Goal: Task Accomplishment & Management: Complete application form

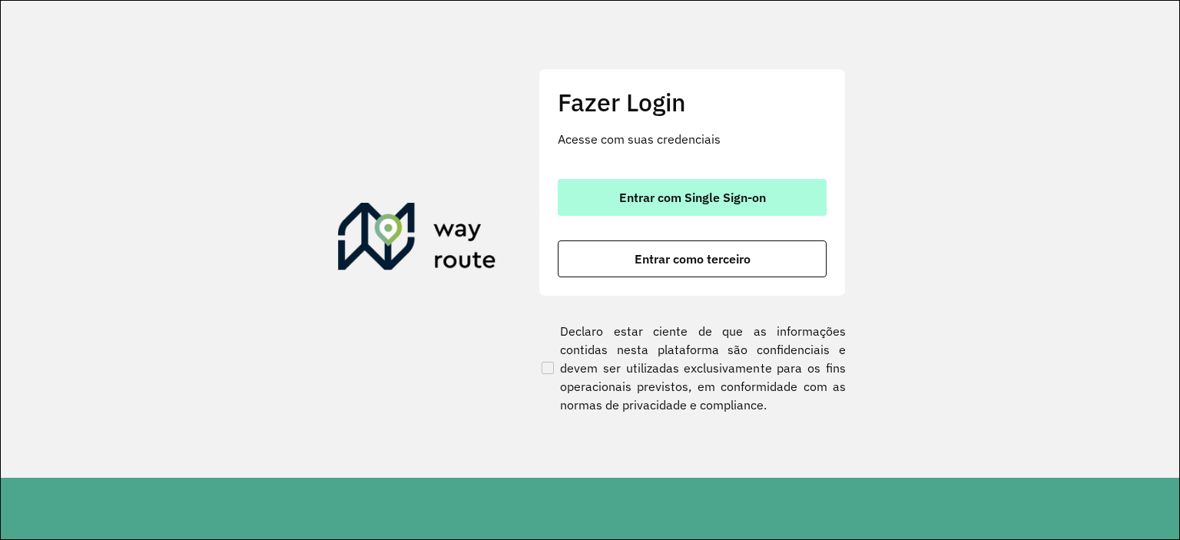
click at [685, 191] on span "Entrar com Single Sign-on" at bounding box center [692, 197] width 147 height 12
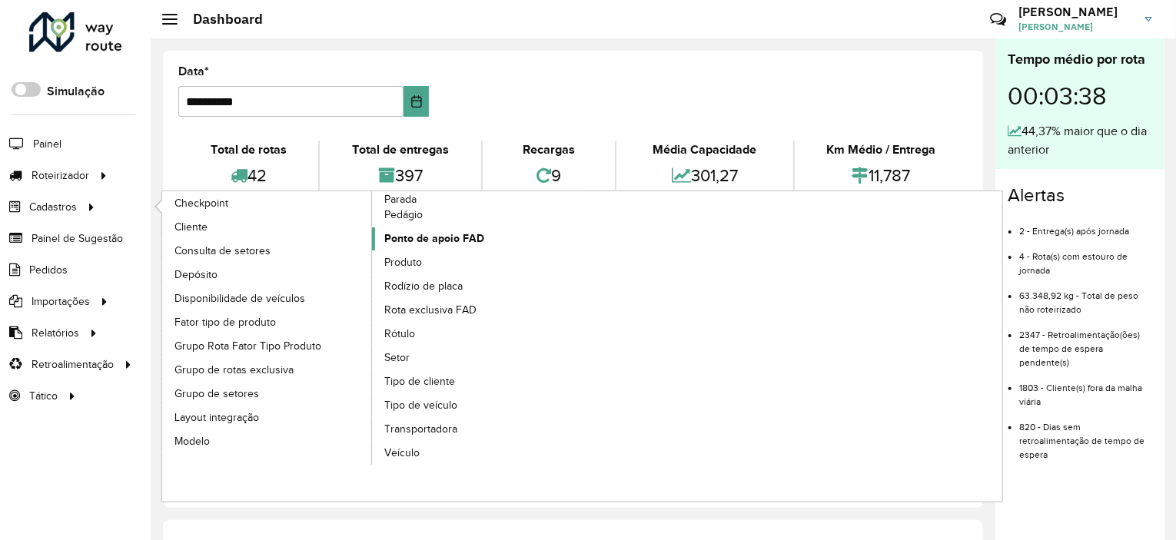
click at [443, 227] on link "Ponto de apoio FAD" at bounding box center [477, 238] width 211 height 23
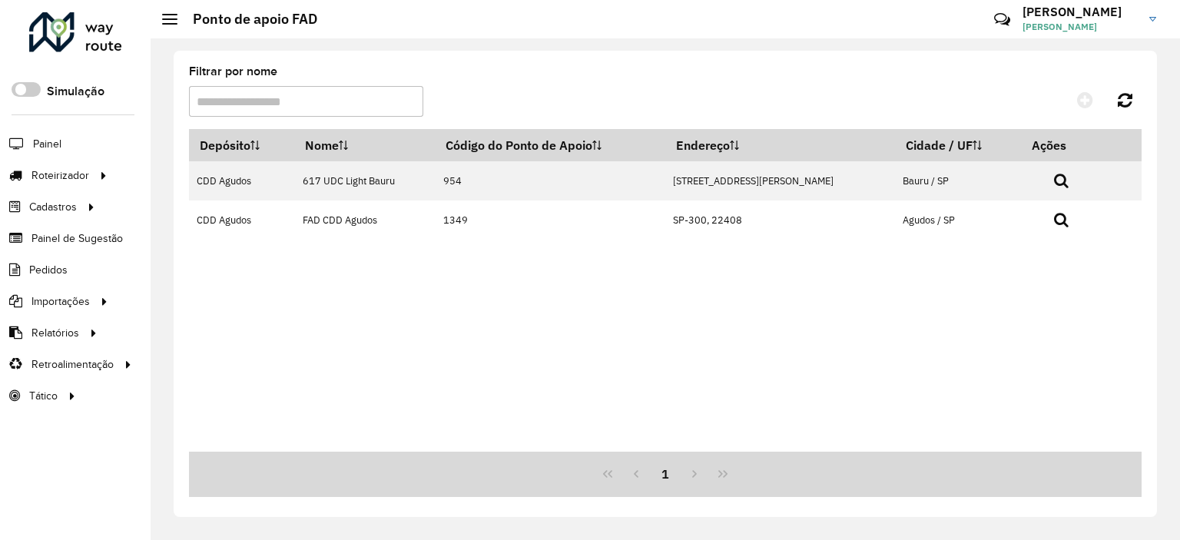
click at [253, 100] on input "Filtrar por nome" at bounding box center [306, 101] width 234 height 31
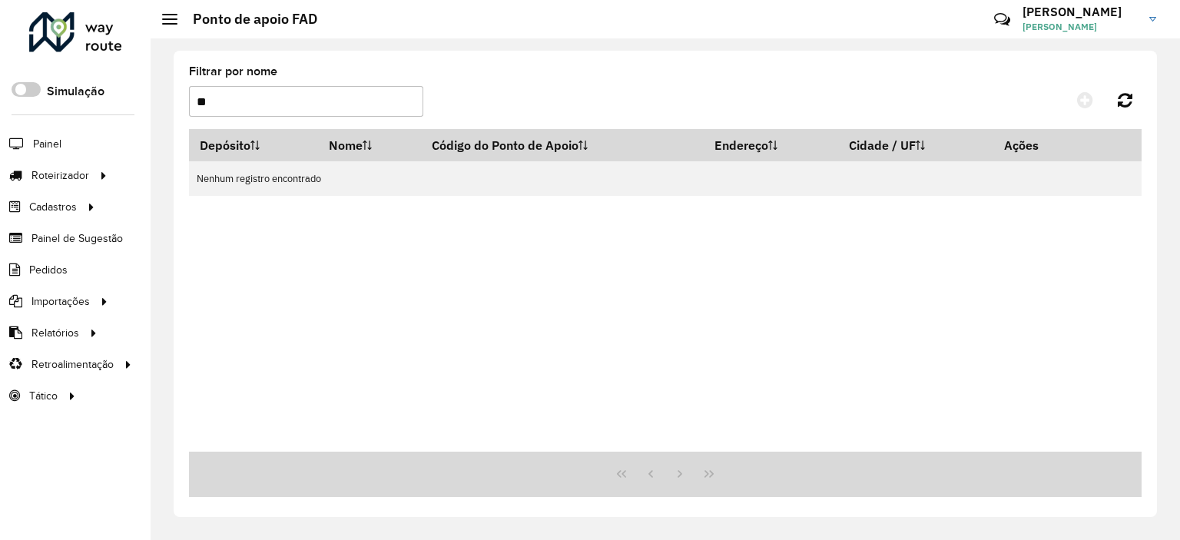
type input "**"
click at [1153, 22] on link "CAMILLA CAMILLA REIS FARIAS" at bounding box center [1095, 19] width 145 height 40
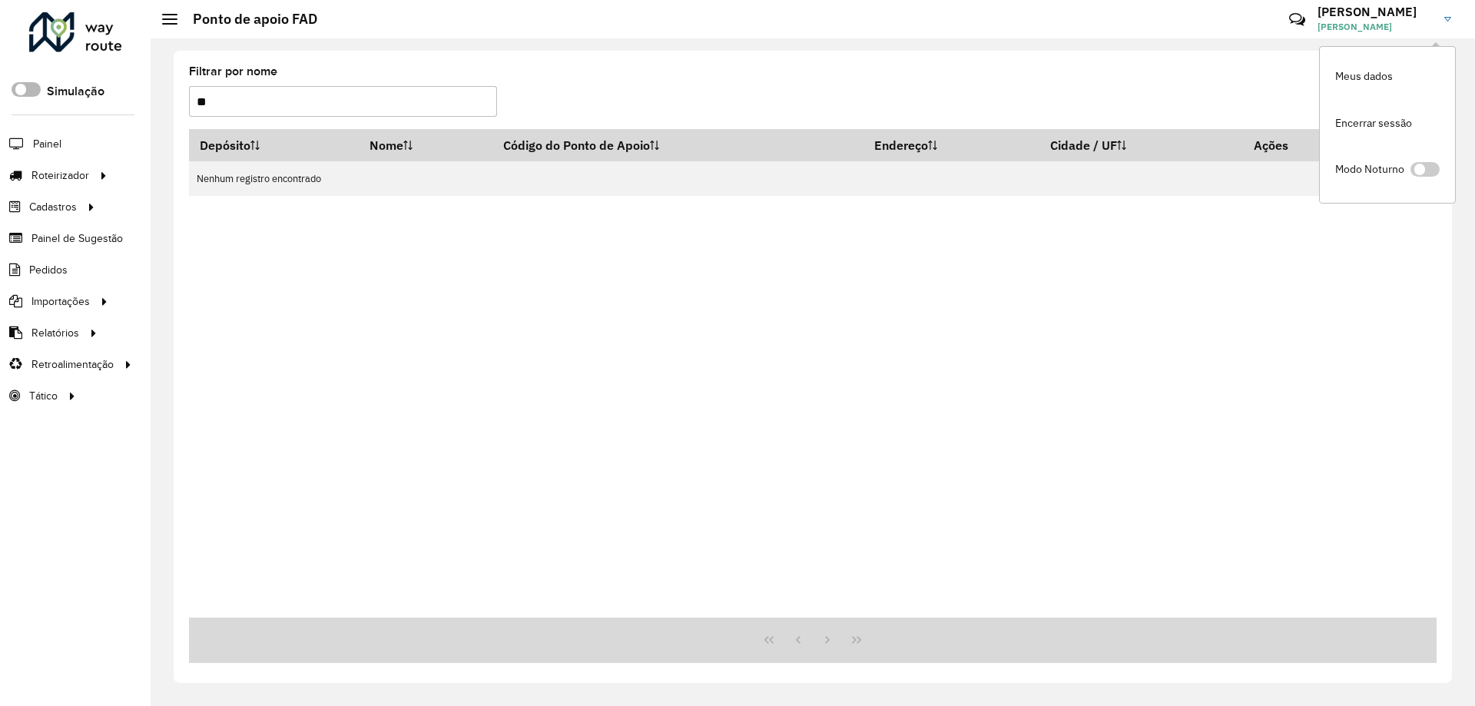
drag, startPoint x: 254, startPoint y: 95, endPoint x: 40, endPoint y: 93, distance: 214.4
click at [40, 93] on div "Roteirizador AmbevTech Simulação Painel Roteirizador Entregas Cadastros Checkpo…" at bounding box center [737, 353] width 1475 height 706
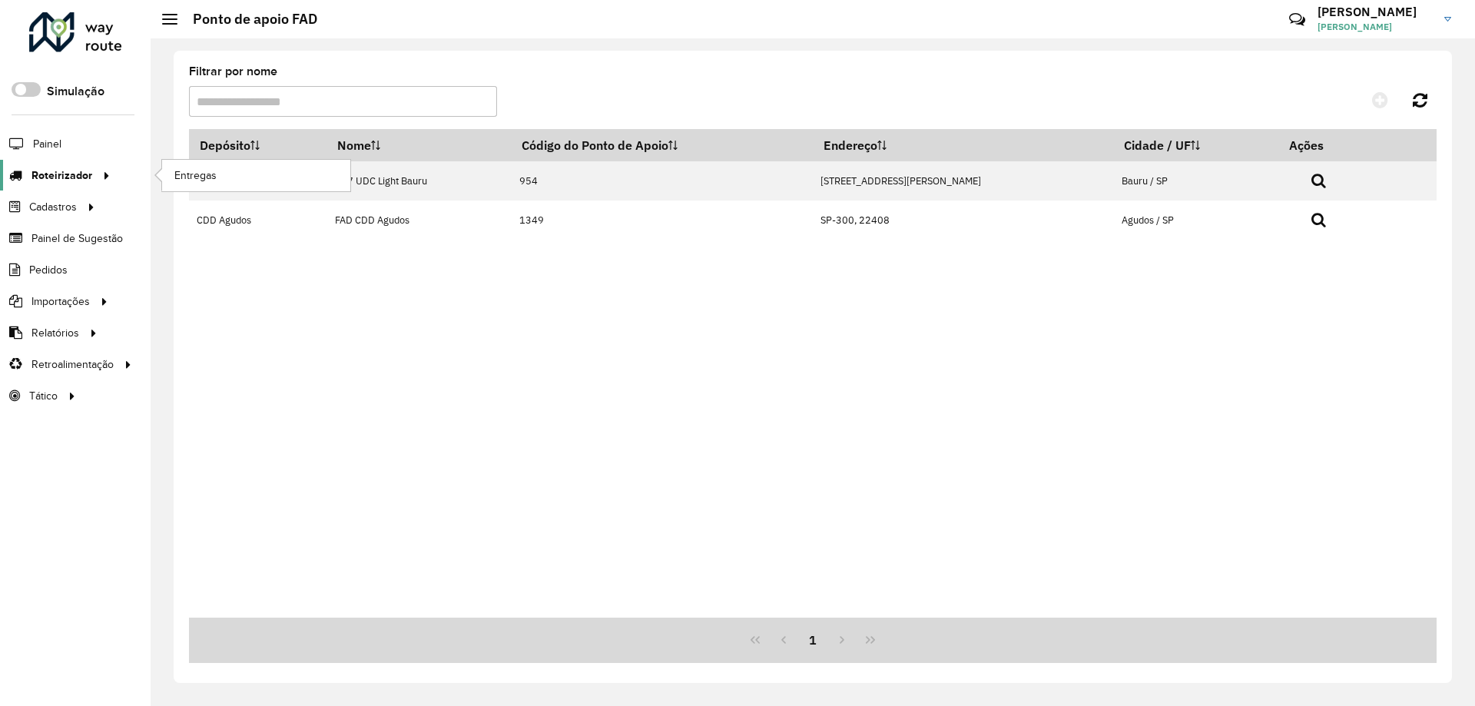
click at [92, 176] on div at bounding box center [103, 176] width 23 height 16
click at [192, 178] on span "Entregas" at bounding box center [196, 176] width 44 height 16
click at [235, 15] on h2 "Ponto de apoio FAD" at bounding box center [248, 19] width 140 height 17
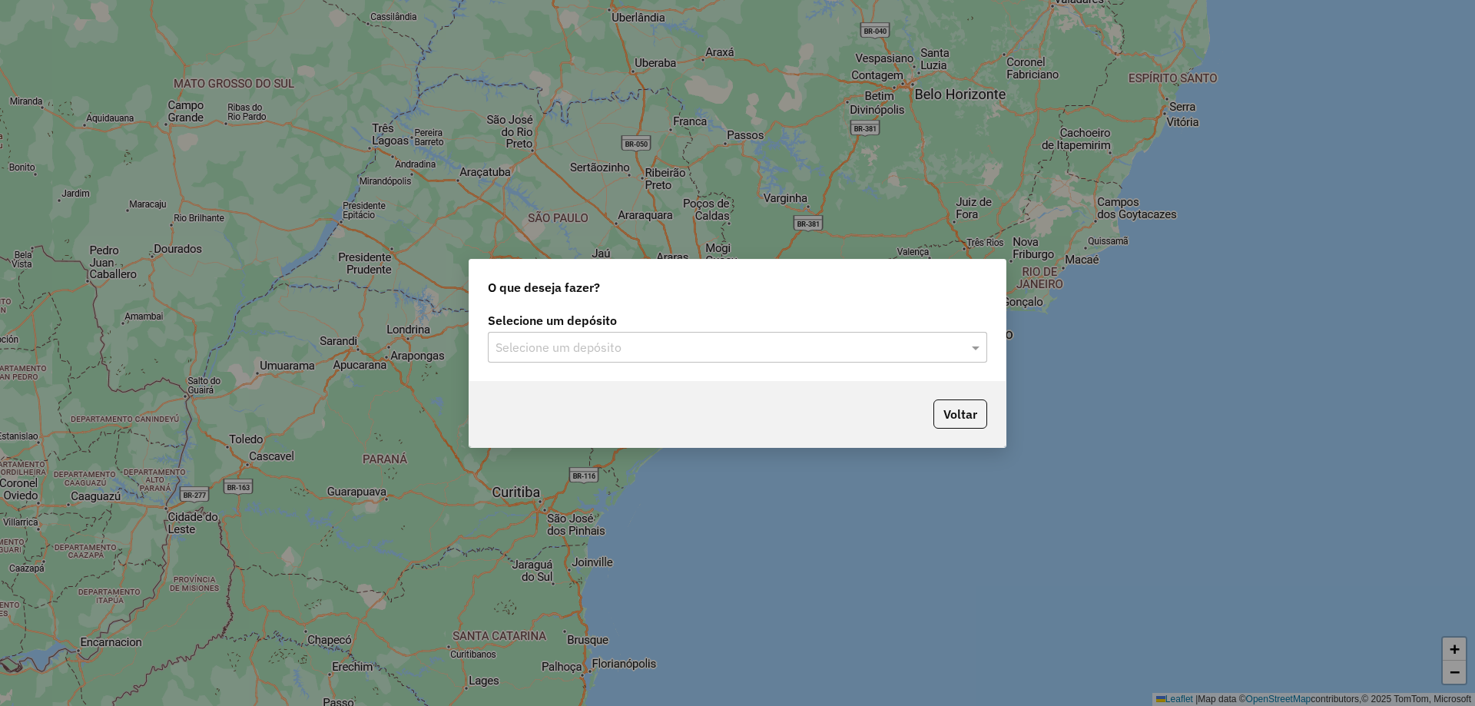
click at [838, 345] on input "text" at bounding box center [722, 348] width 453 height 18
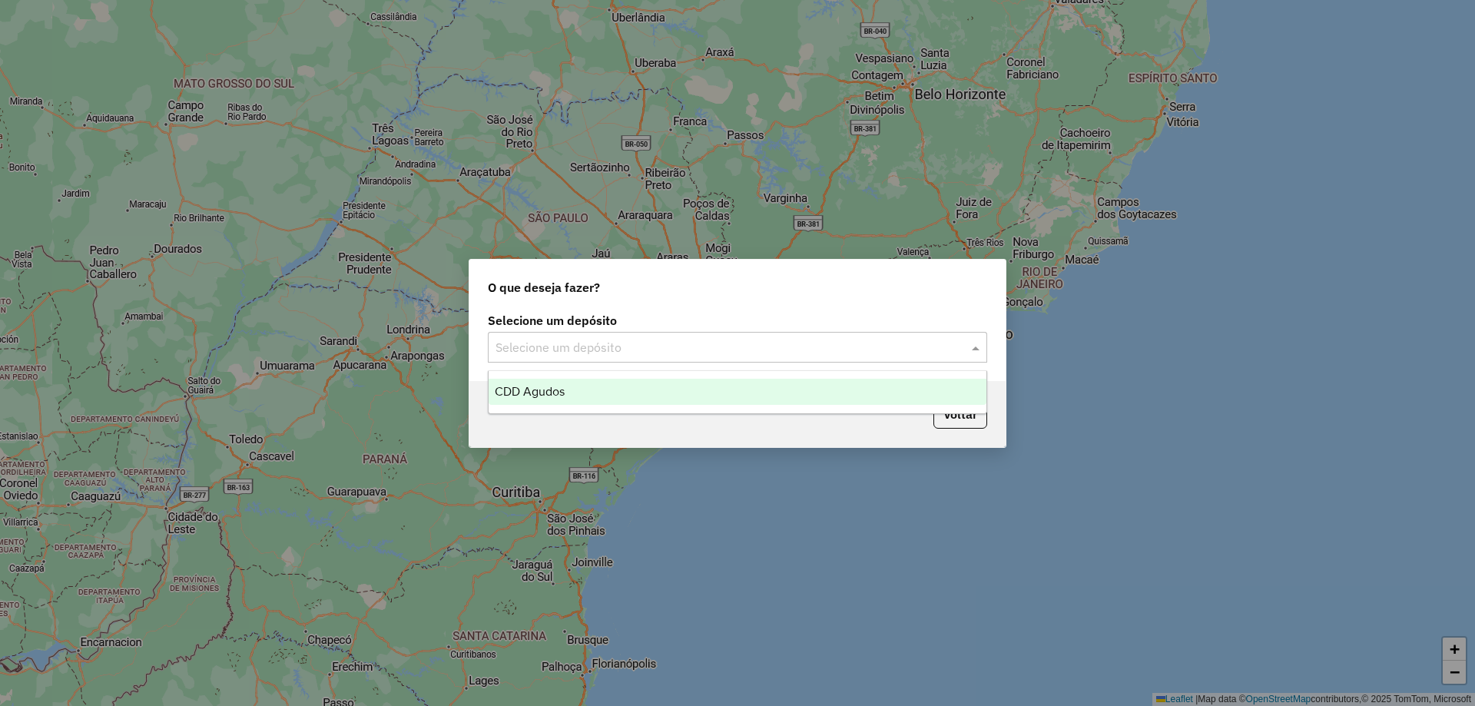
click at [632, 393] on div "CDD Agudos" at bounding box center [738, 392] width 498 height 26
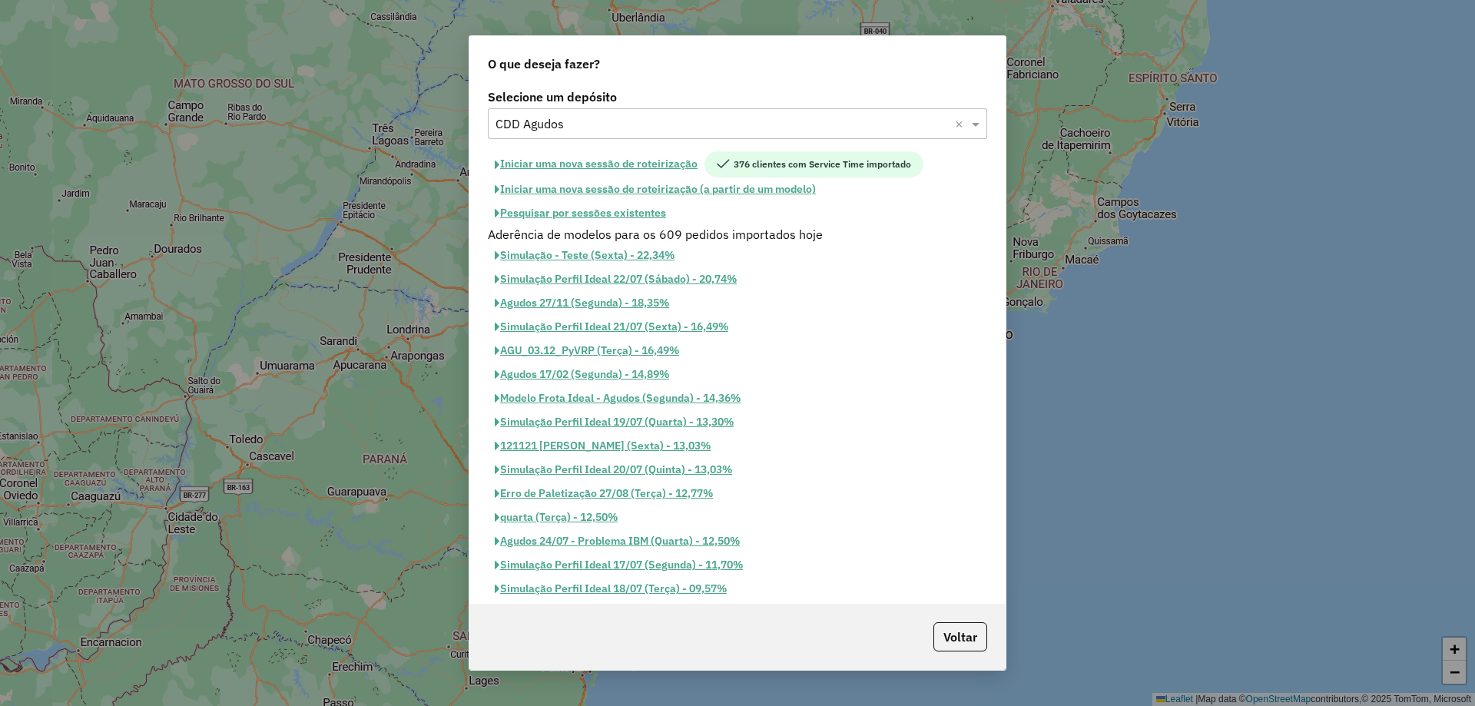
click at [596, 215] on button "Pesquisar por sessões existentes" at bounding box center [580, 213] width 185 height 24
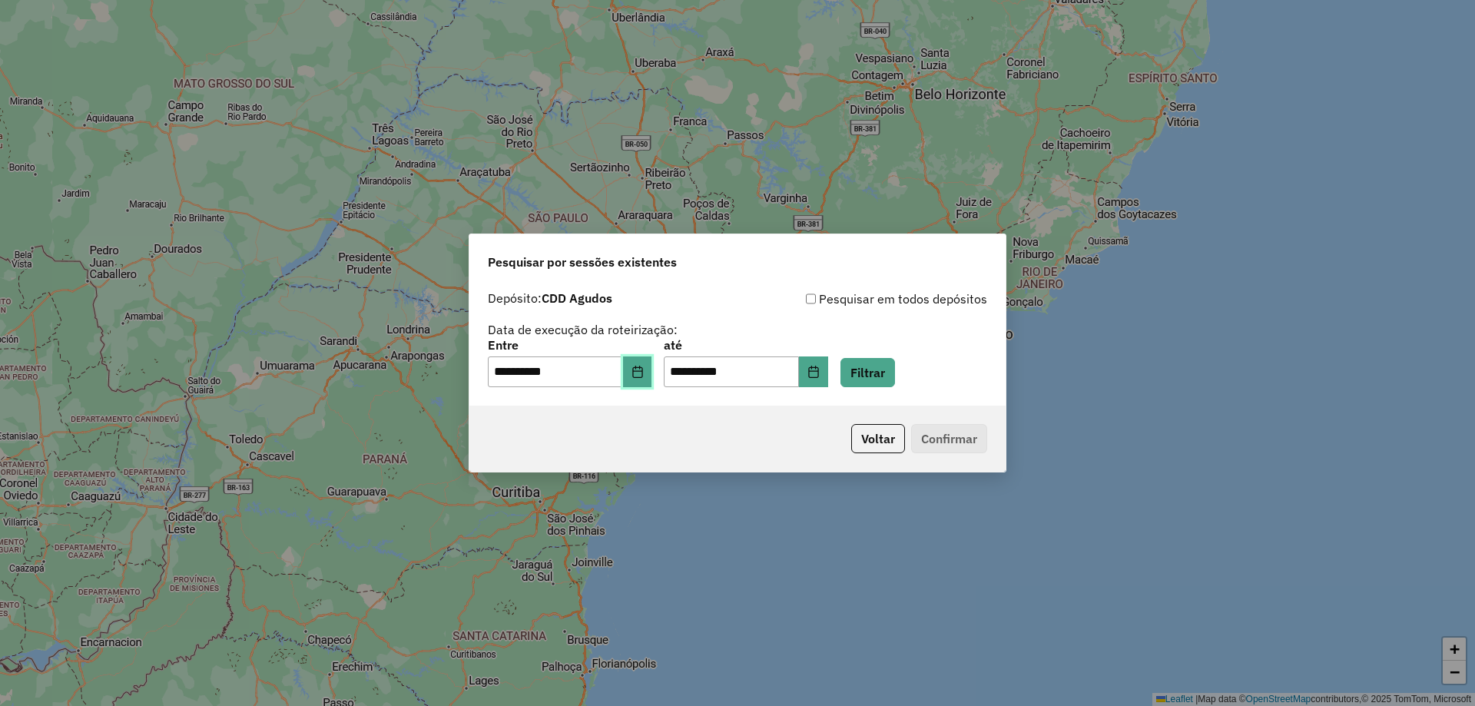
click at [642, 377] on icon "Choose Date" at bounding box center [638, 372] width 12 height 12
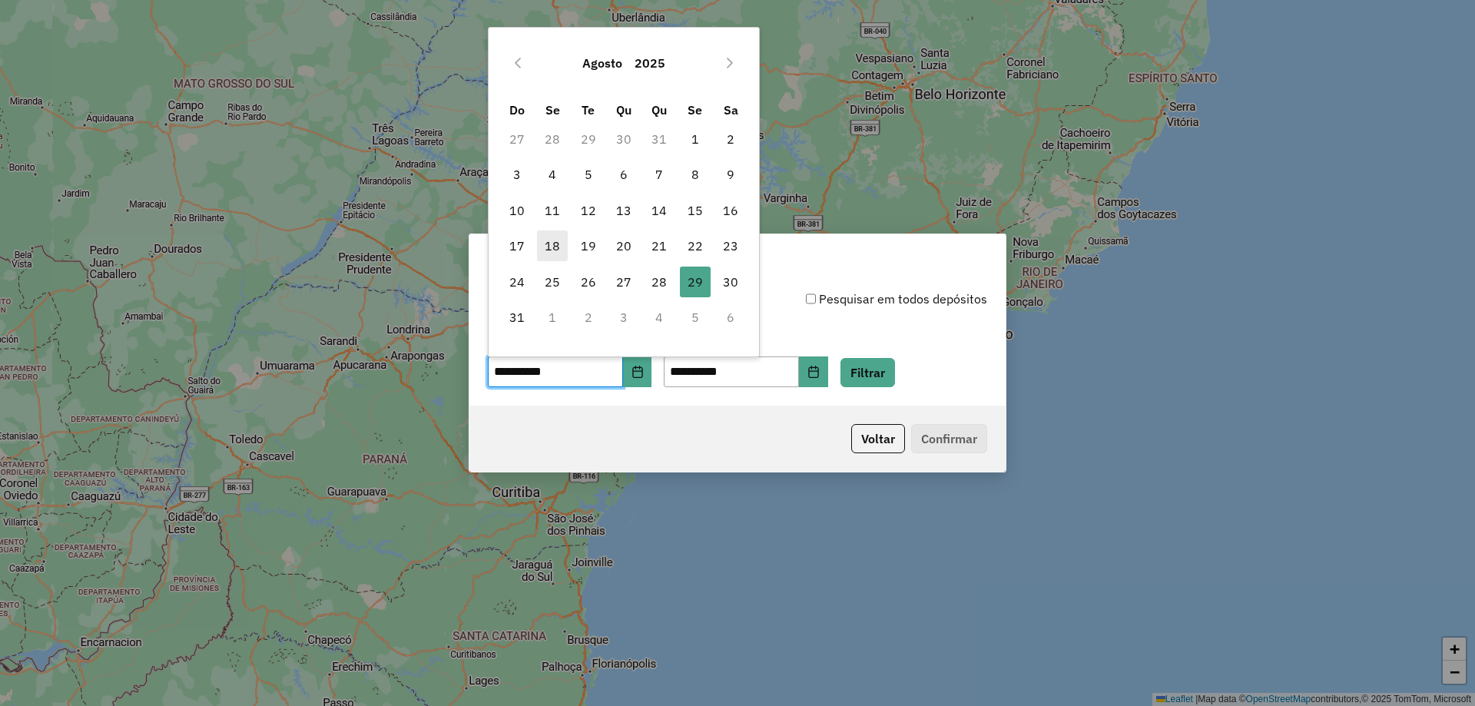
click at [564, 243] on span "18" at bounding box center [552, 246] width 31 height 31
type input "**********"
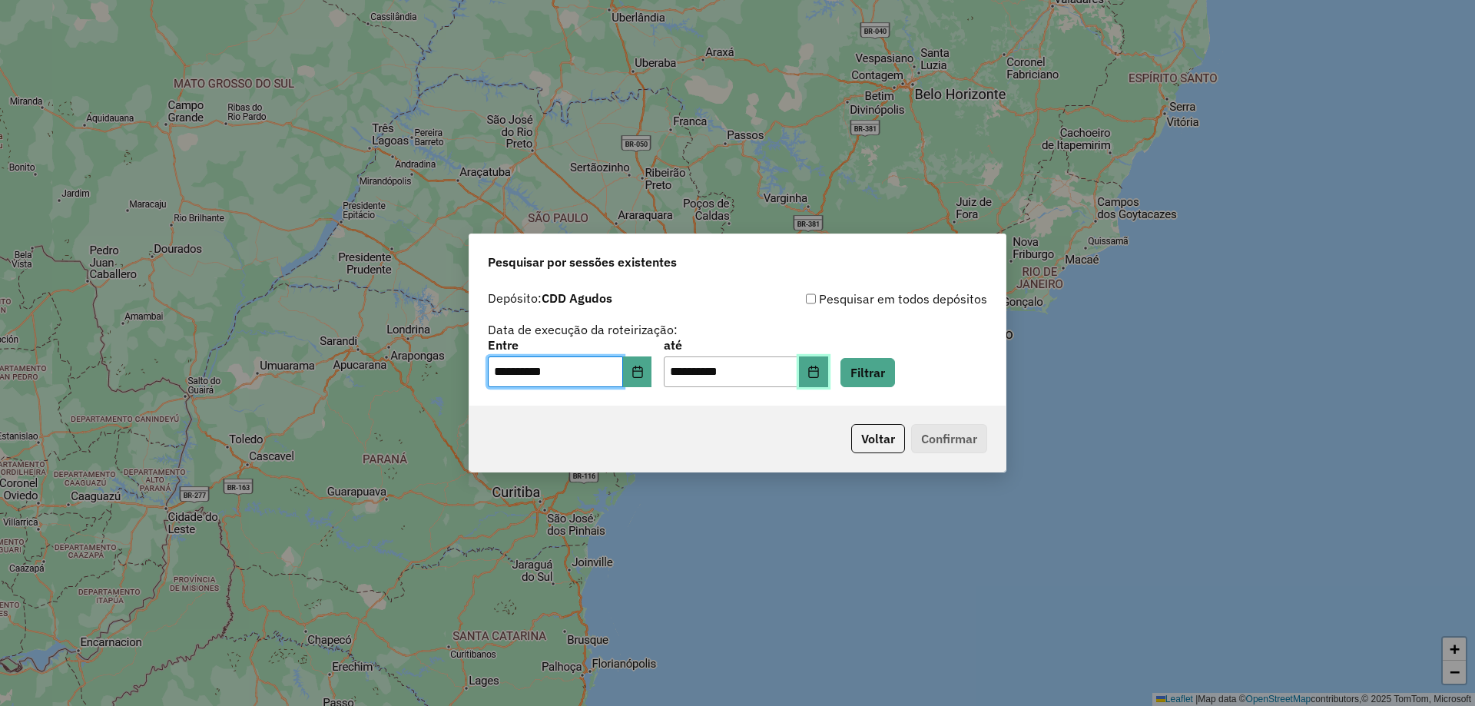
click at [820, 373] on icon "Choose Date" at bounding box center [814, 372] width 12 height 12
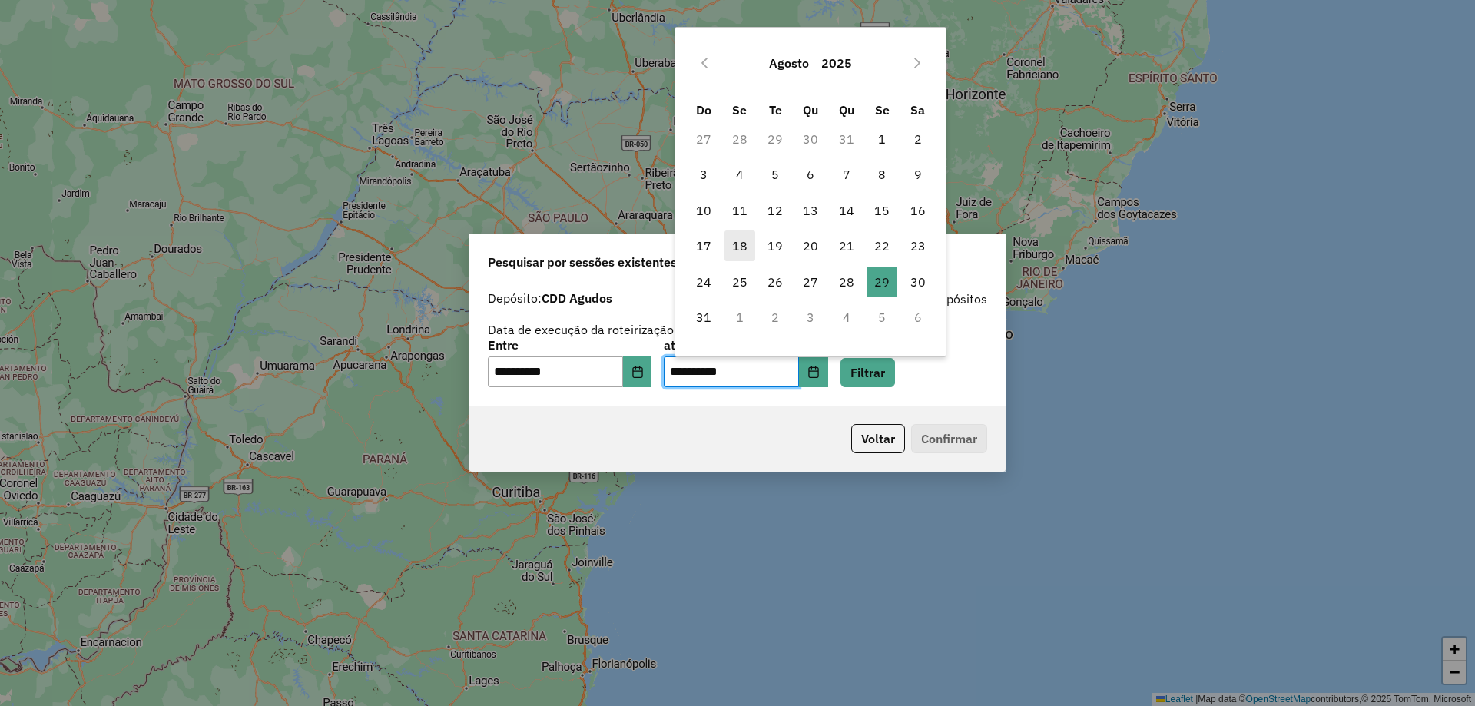
click at [735, 250] on span "18" at bounding box center [740, 246] width 31 height 31
type input "**********"
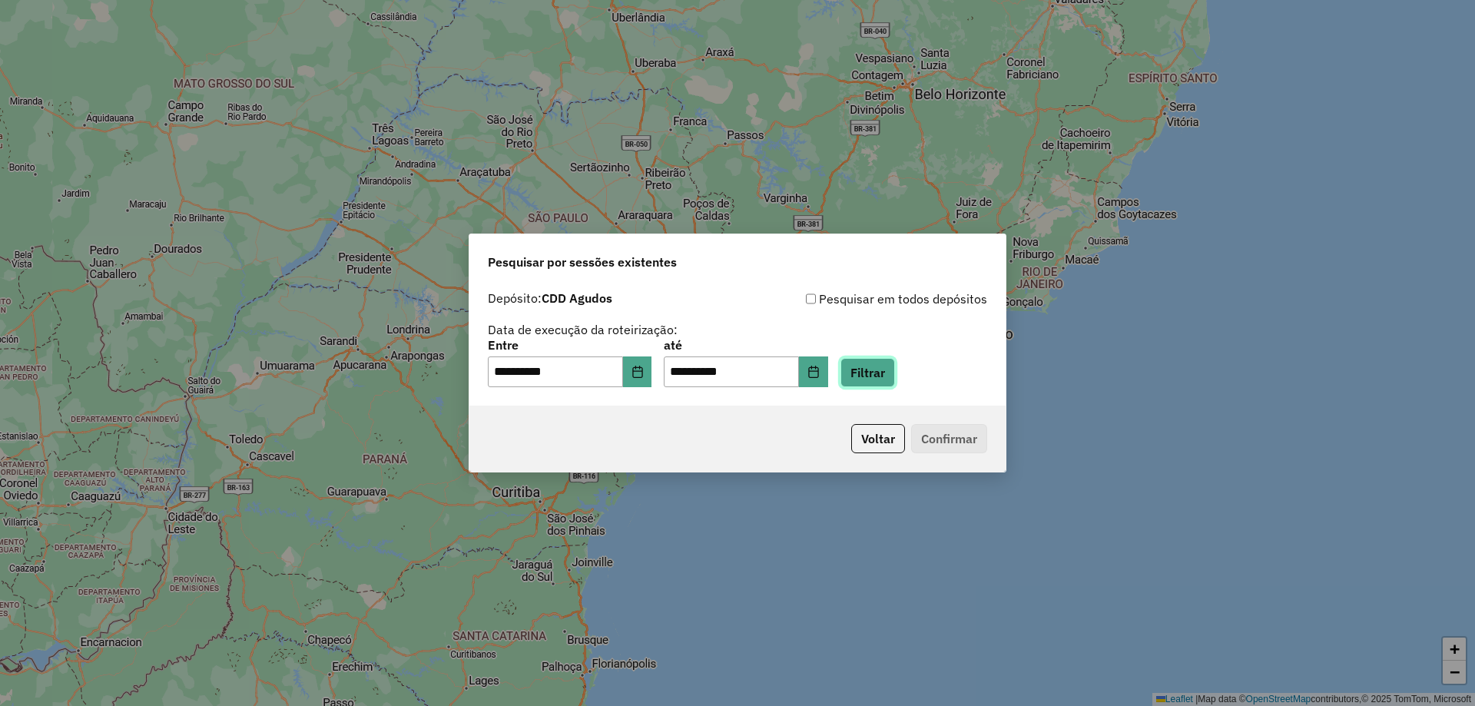
click at [893, 377] on button "Filtrar" at bounding box center [868, 372] width 55 height 29
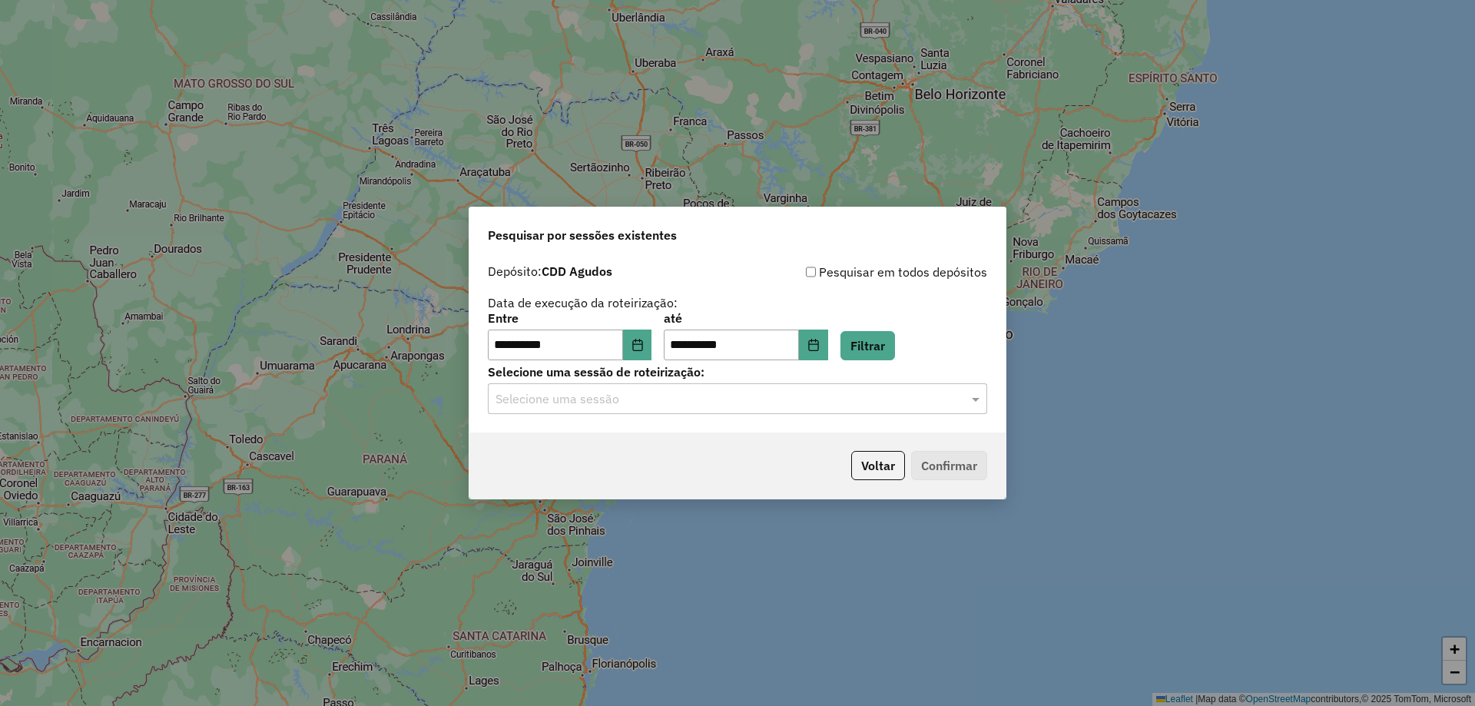
click at [738, 390] on input "text" at bounding box center [722, 399] width 453 height 18
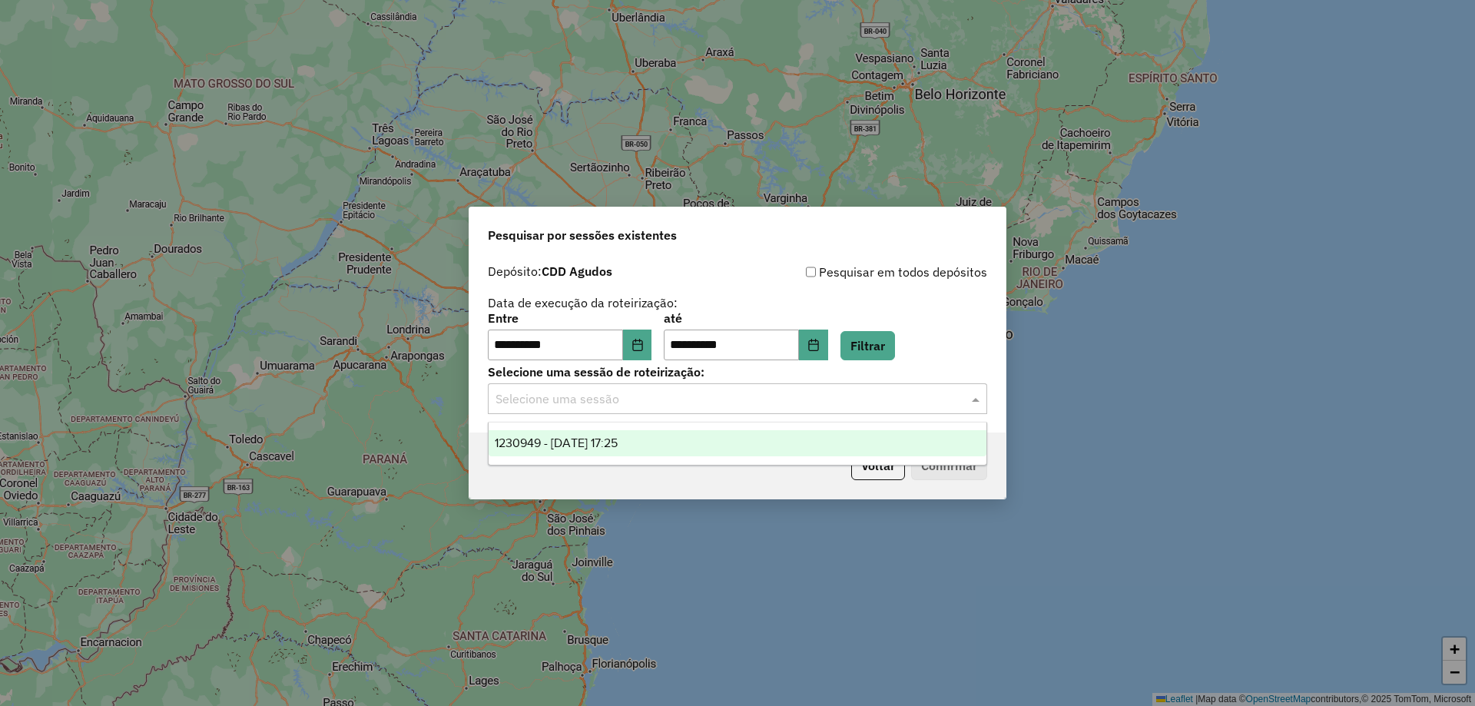
click at [742, 436] on div "1230949 - 18/08/2025 17:25" at bounding box center [738, 443] width 498 height 26
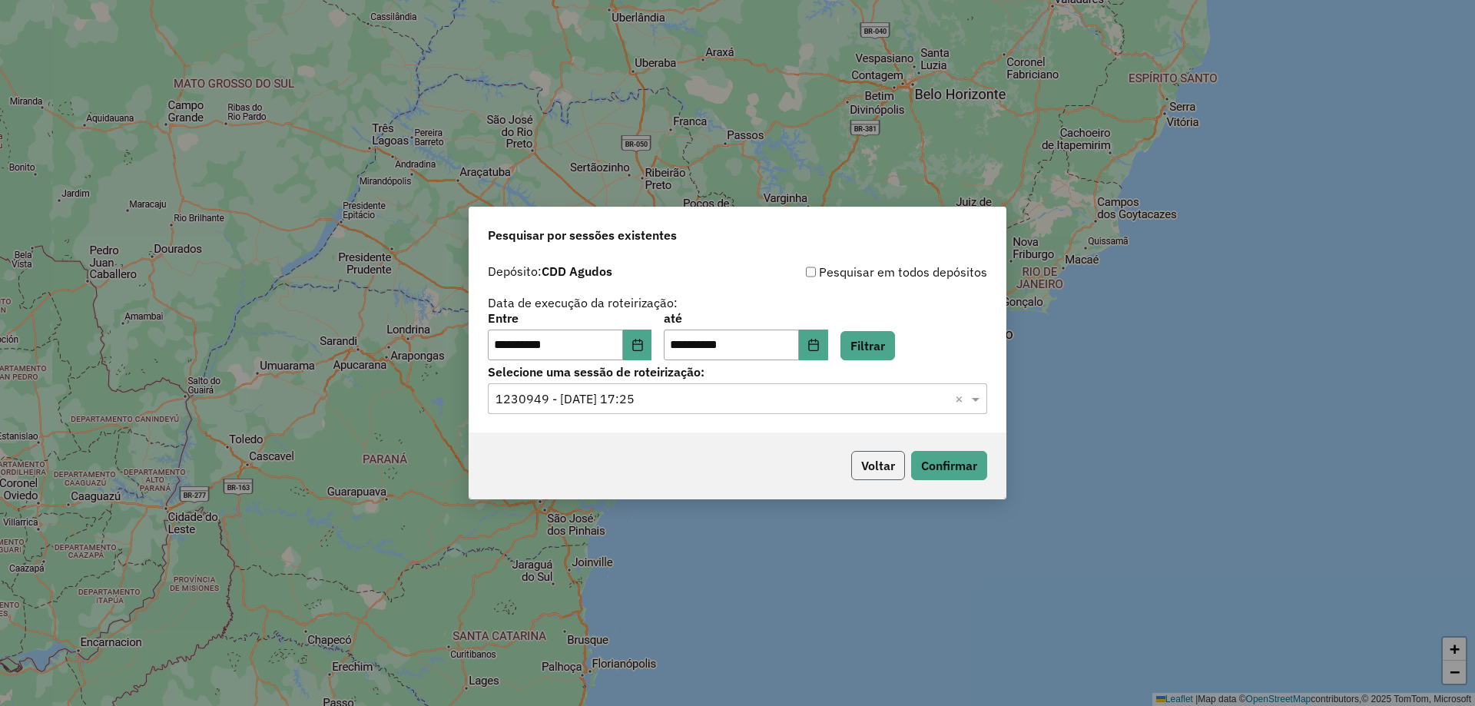
click at [864, 467] on button "Voltar" at bounding box center [878, 465] width 54 height 29
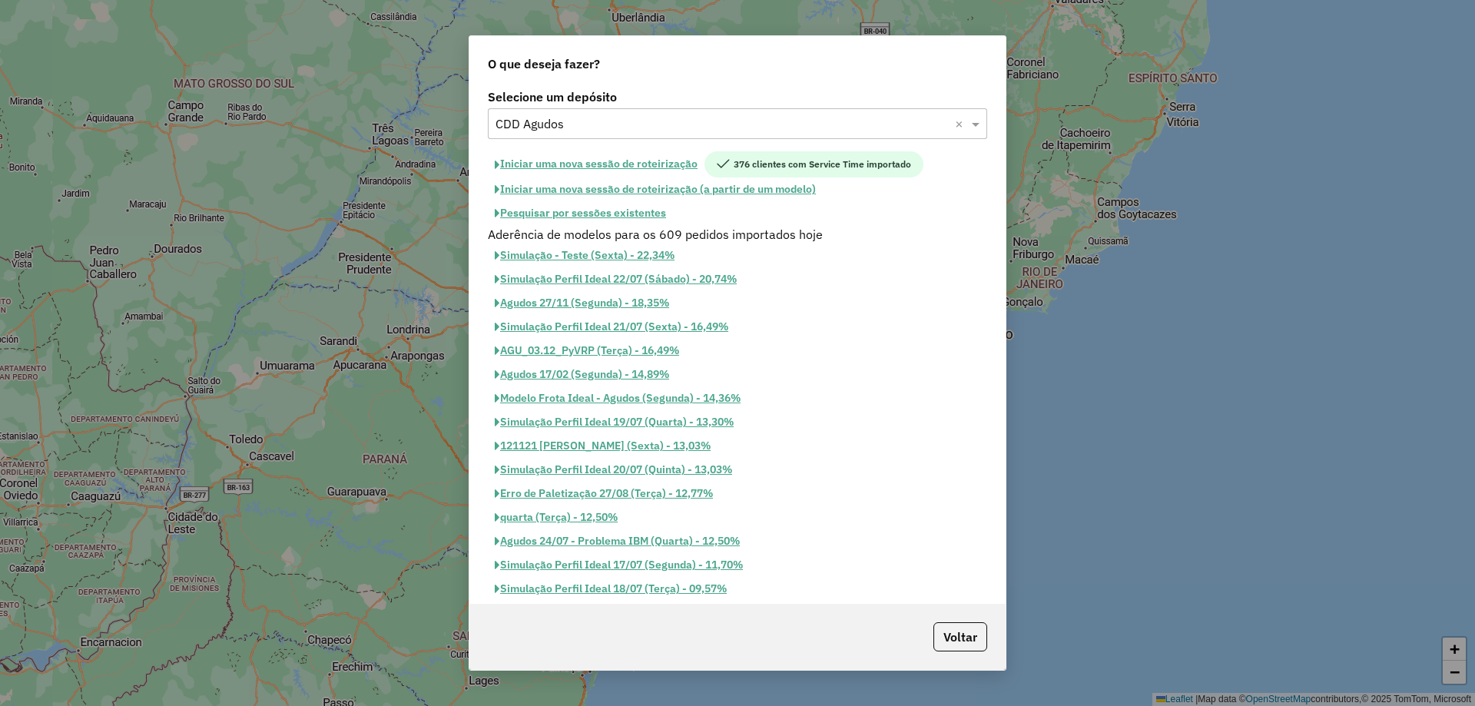
drag, startPoint x: 864, startPoint y: 467, endPoint x: 775, endPoint y: 304, distance: 185.3
click at [860, 456] on div "Aderência de modelos para os 609 pedidos importados hoje Simulação - Teste (Sex…" at bounding box center [738, 413] width 518 height 376
click at [634, 213] on button "Pesquisar por sessões existentes" at bounding box center [580, 213] width 185 height 24
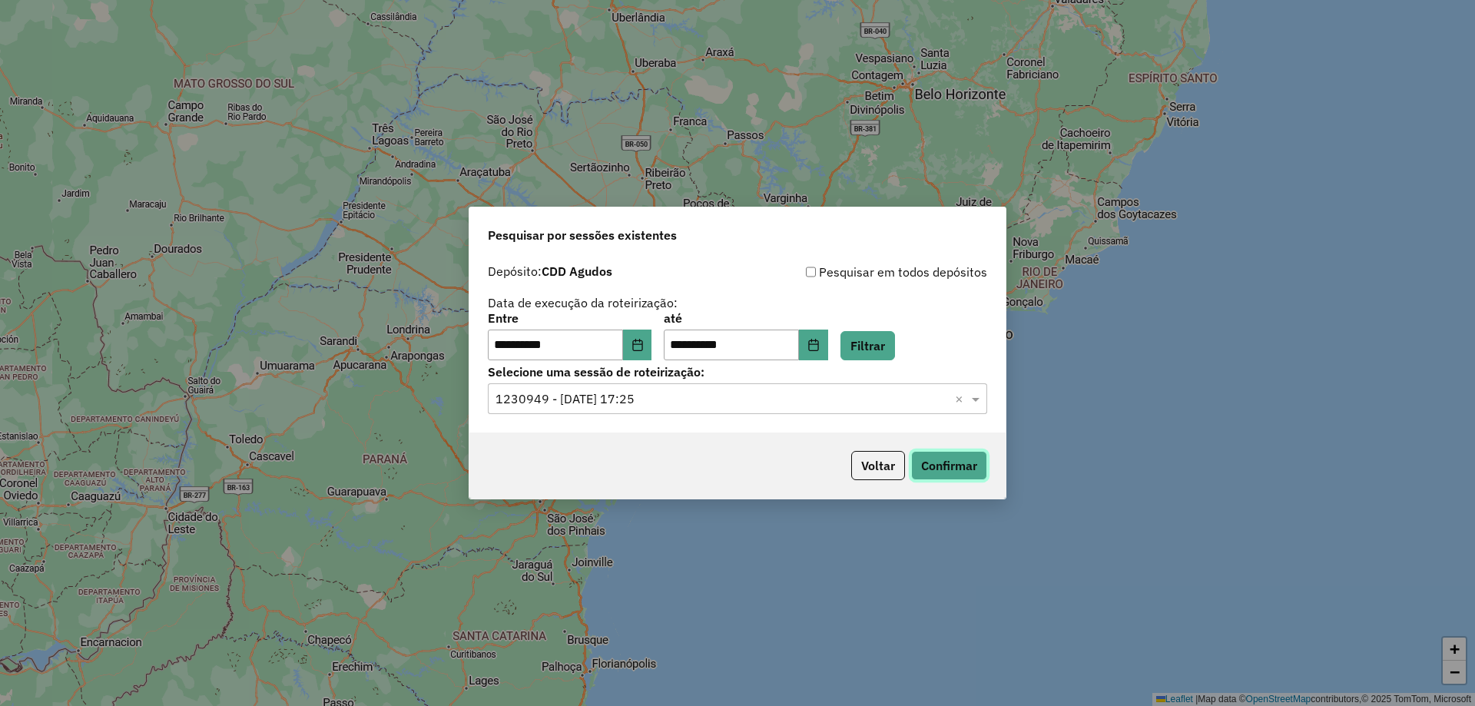
click at [937, 466] on button "Confirmar" at bounding box center [949, 465] width 76 height 29
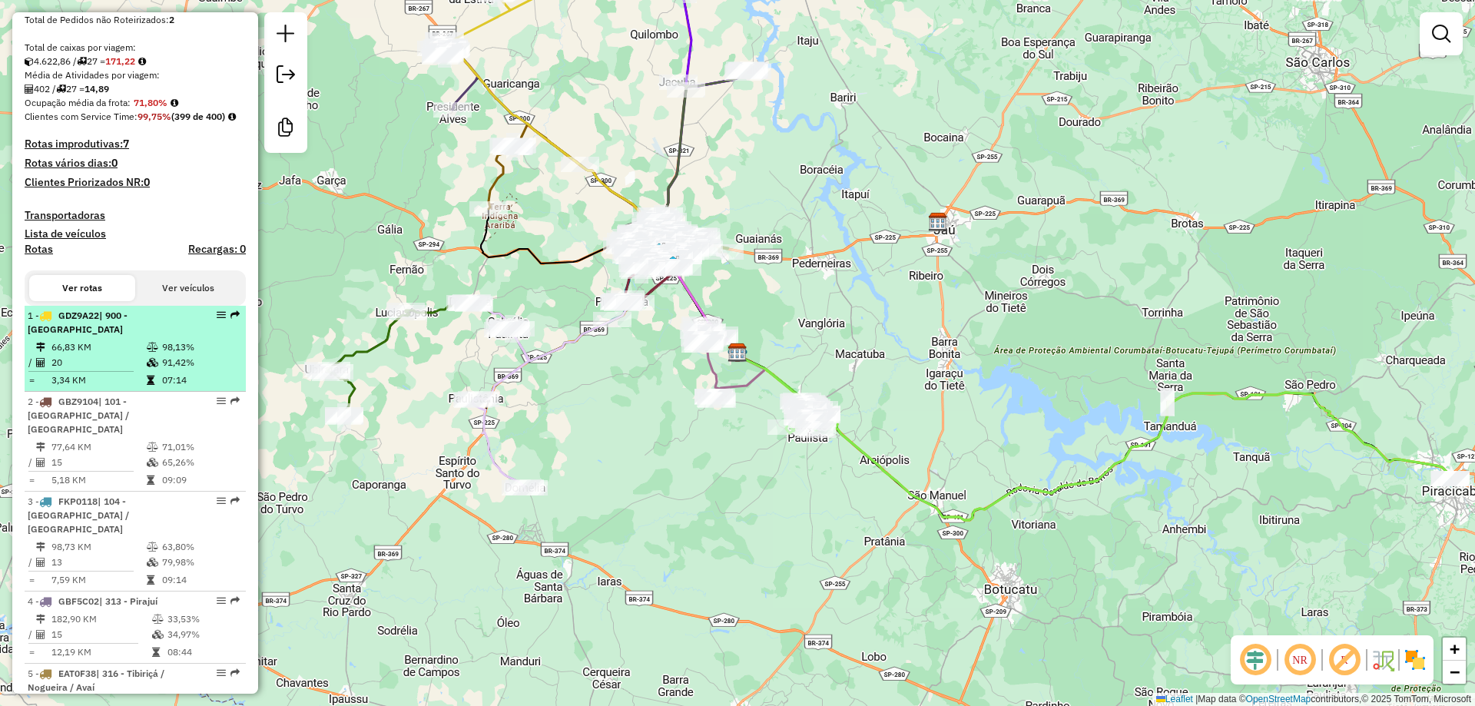
scroll to position [538, 0]
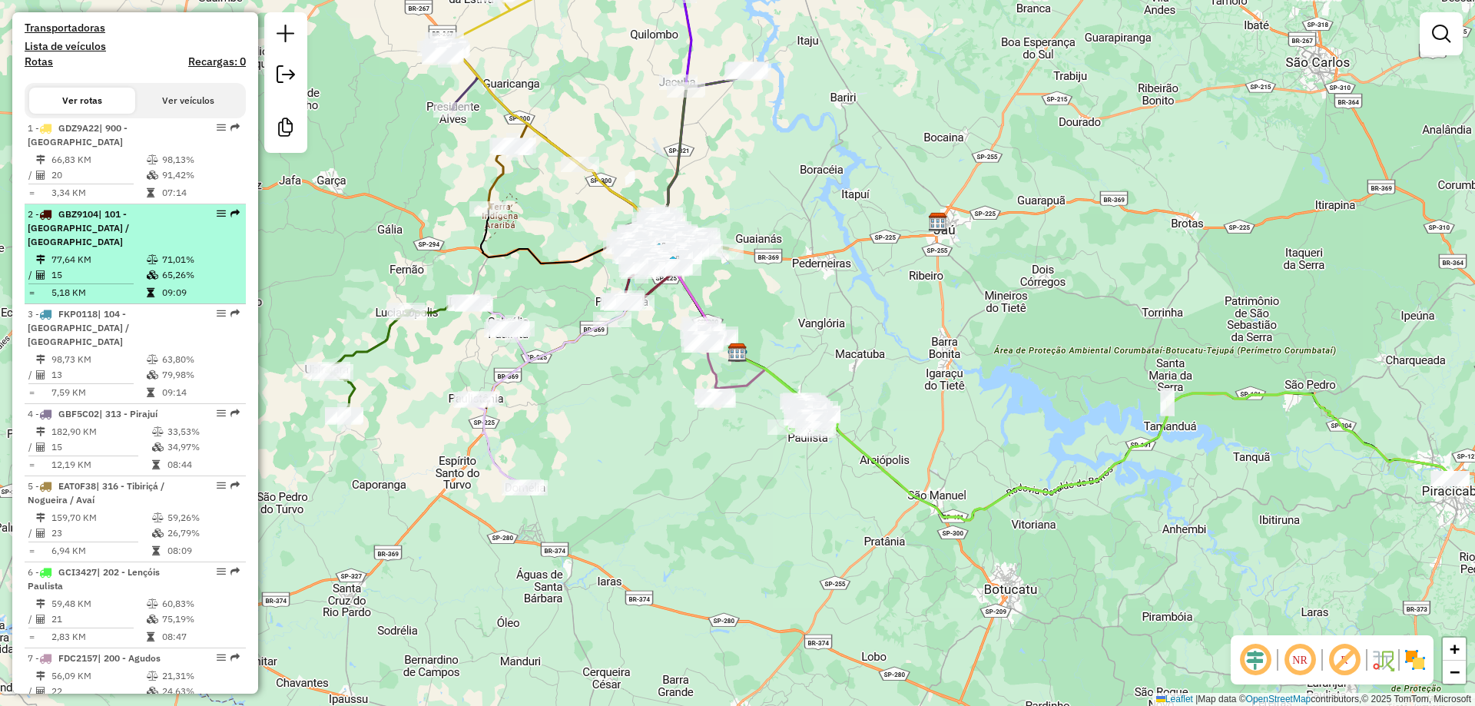
click at [129, 244] on span "| 101 - [GEOGRAPHIC_DATA] / [GEOGRAPHIC_DATA]" at bounding box center [78, 227] width 101 height 39
select select "**********"
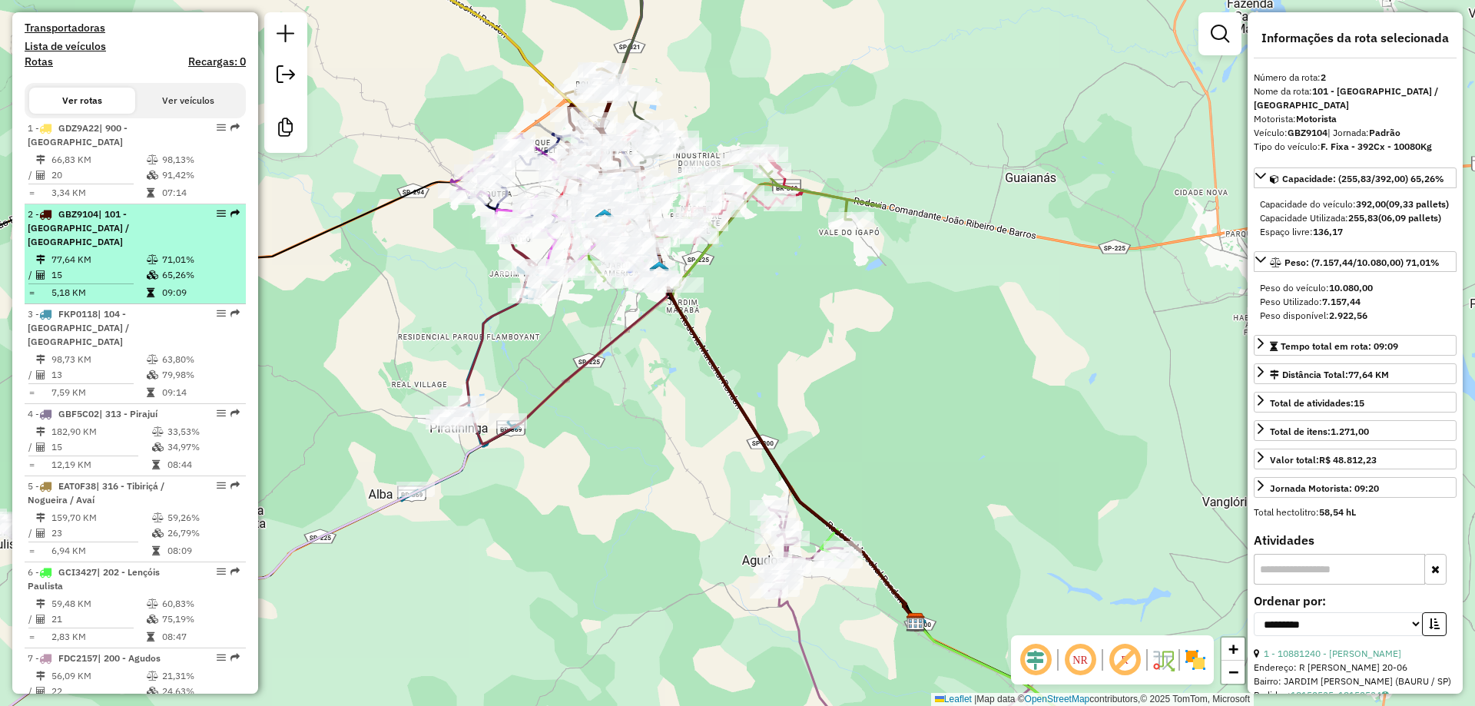
click at [129, 244] on span "| 101 - [GEOGRAPHIC_DATA] / [GEOGRAPHIC_DATA]" at bounding box center [78, 227] width 101 height 39
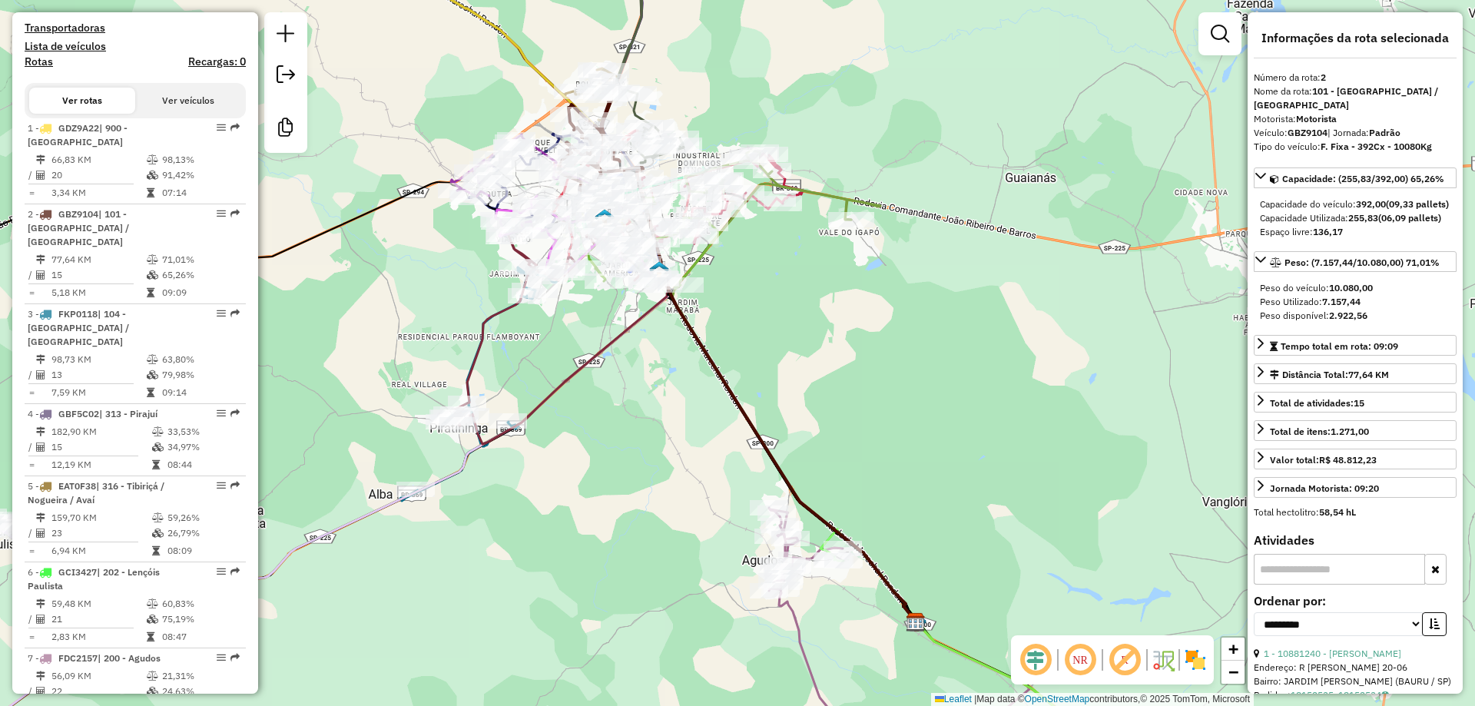
click at [1127, 664] on em at bounding box center [1125, 660] width 37 height 37
click at [1082, 662] on em at bounding box center [1080, 660] width 37 height 37
click at [1041, 662] on em at bounding box center [1035, 660] width 37 height 37
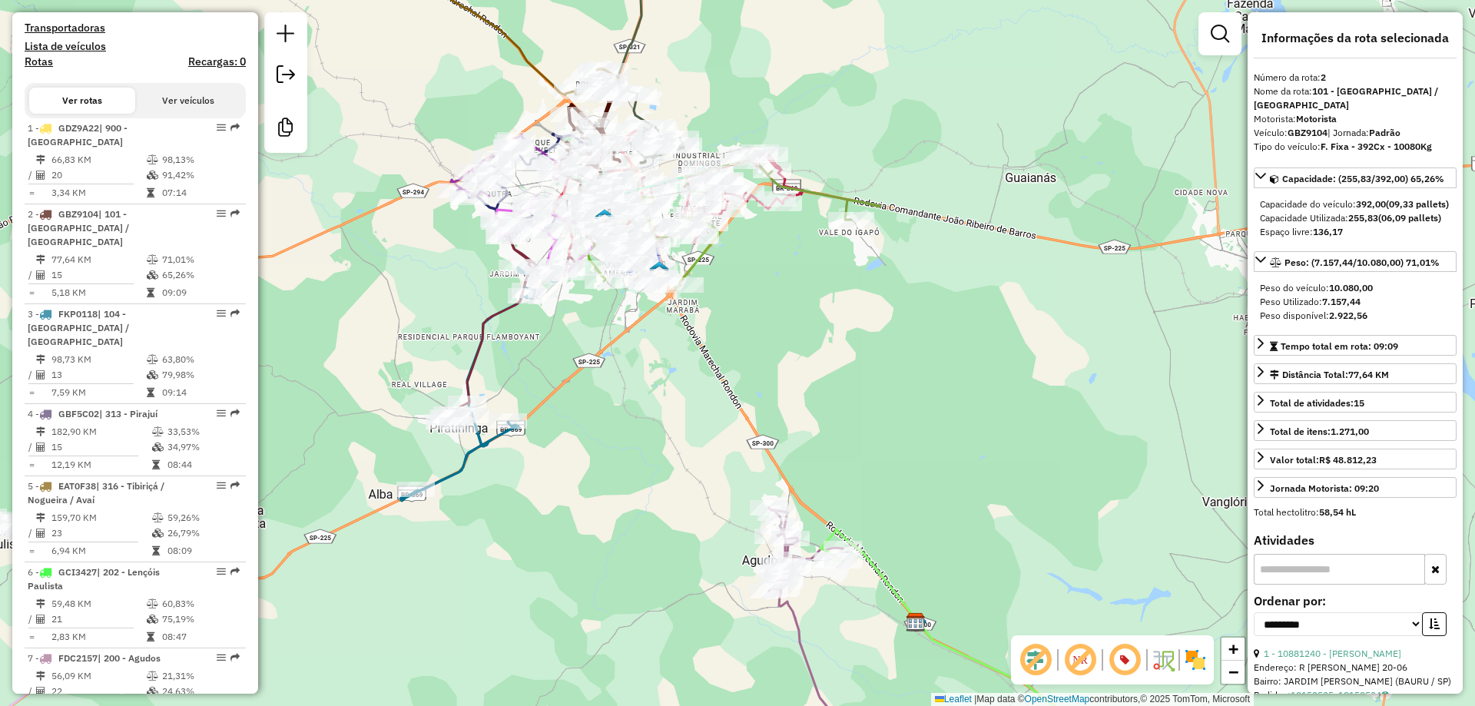
click at [1130, 661] on em at bounding box center [1125, 660] width 37 height 37
click at [1187, 663] on img at bounding box center [1195, 660] width 25 height 25
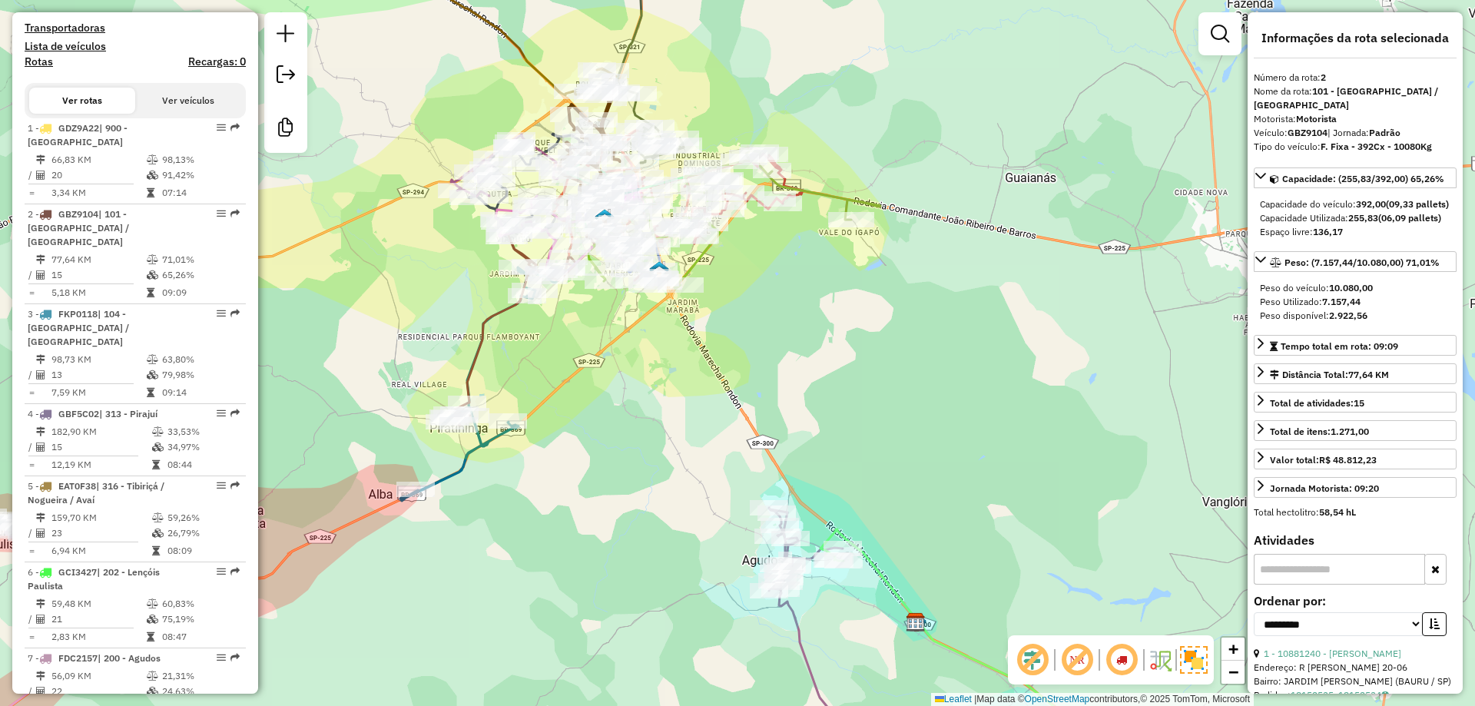
click at [1187, 663] on img at bounding box center [1194, 660] width 28 height 28
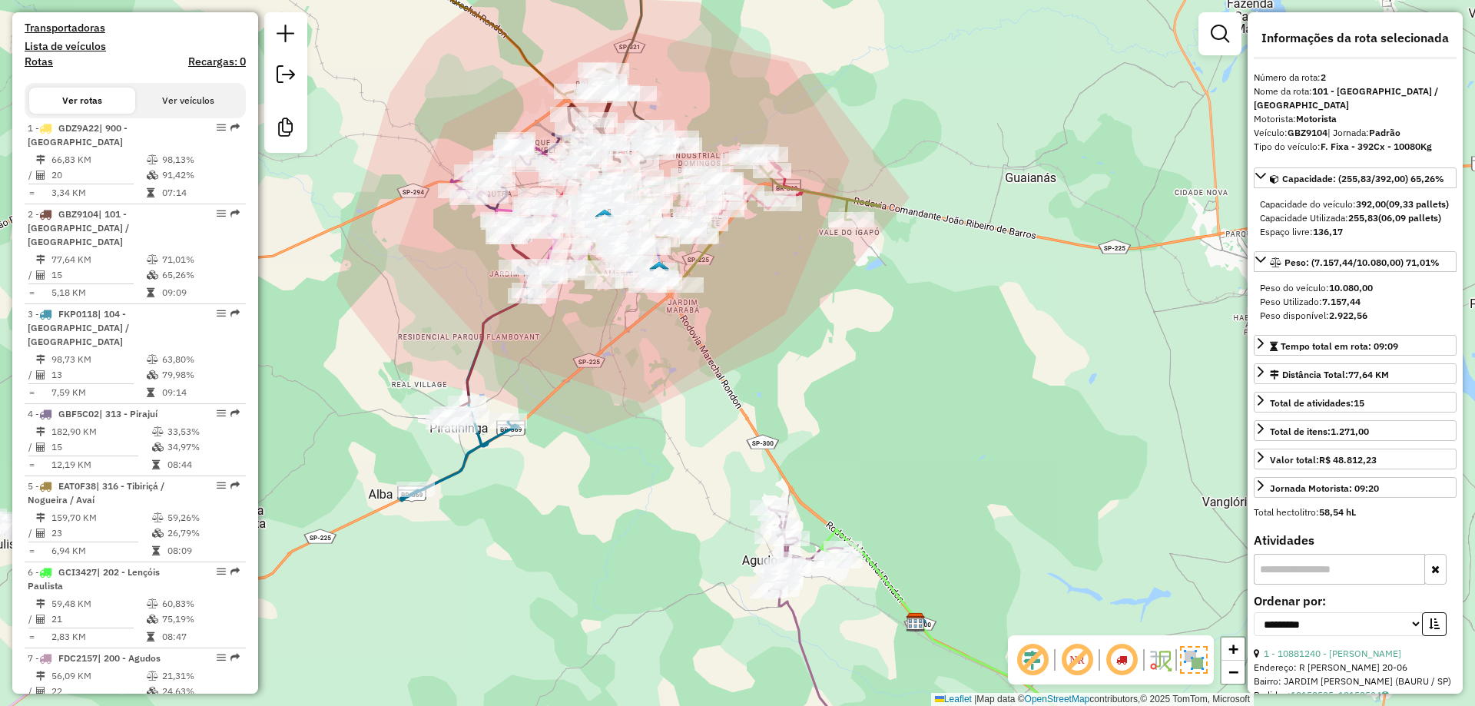
click at [1200, 665] on img at bounding box center [1194, 660] width 28 height 28
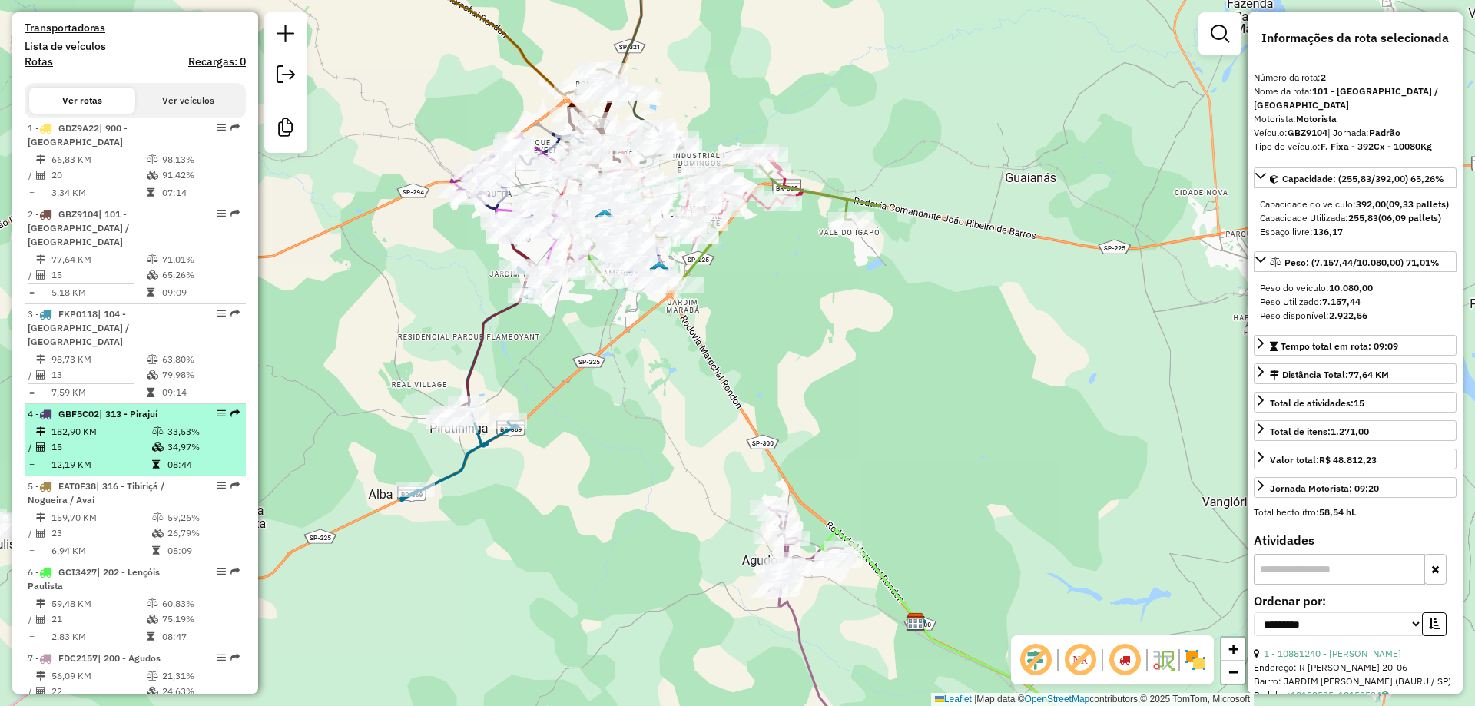
click at [119, 429] on td "182,90 KM" at bounding box center [101, 431] width 101 height 15
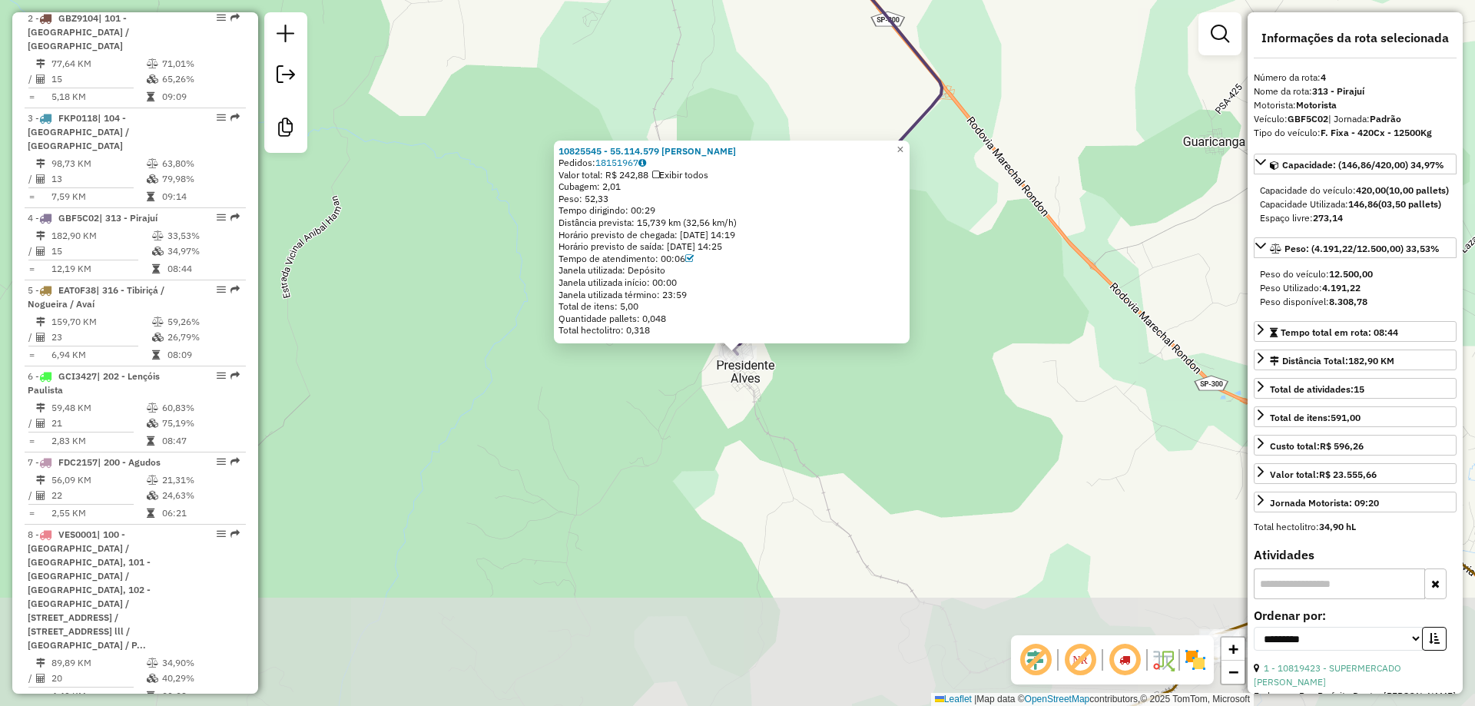
scroll to position [930, 0]
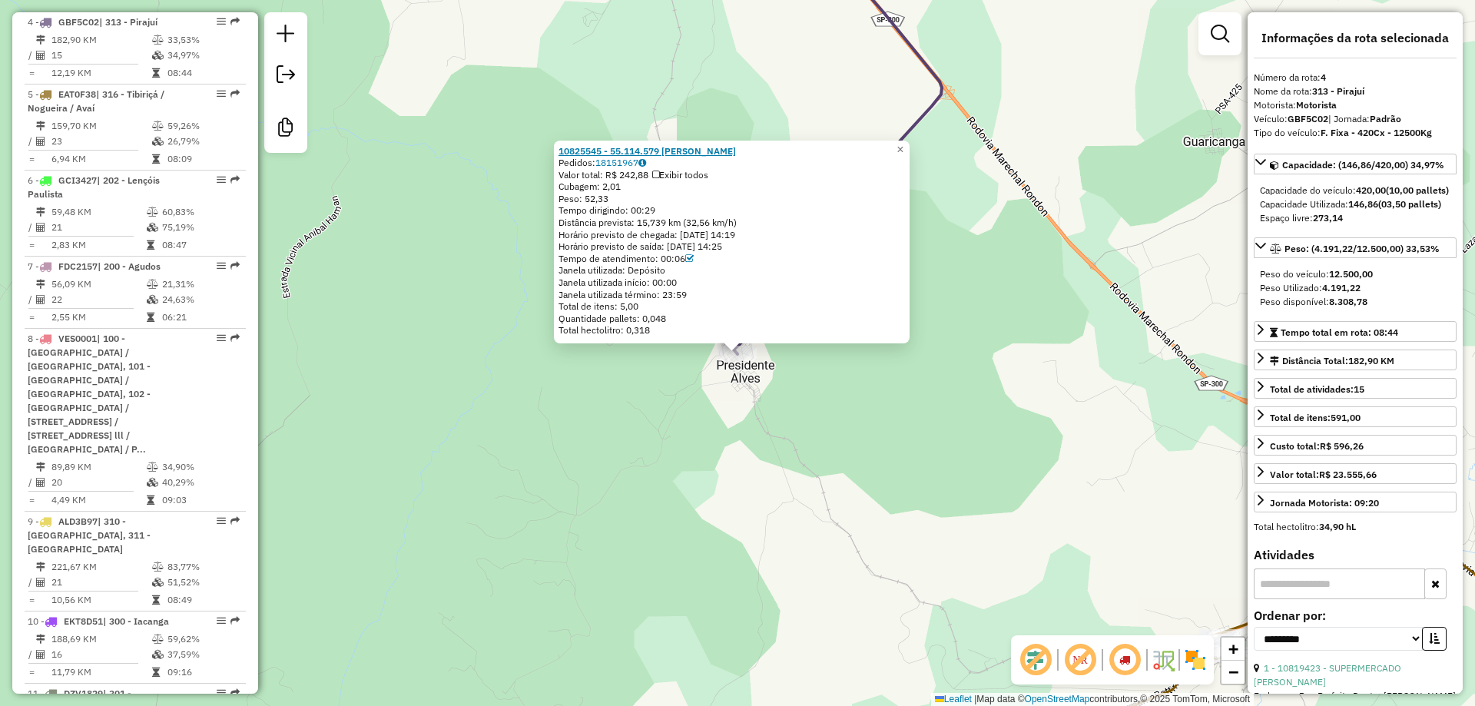
click at [652, 151] on strong "10825545 - 55.114.579 DORANDI MENDES DE OLIVEIRA" at bounding box center [648, 151] width 178 height 12
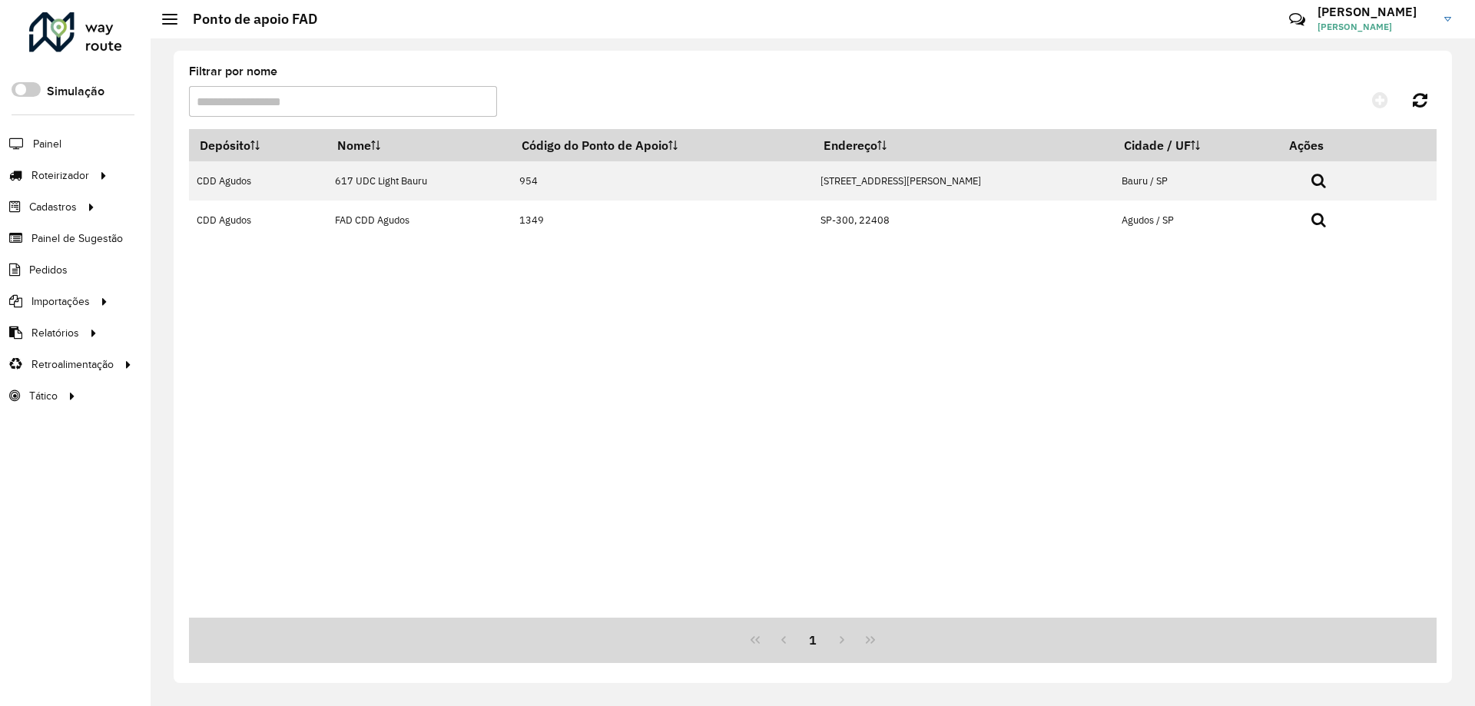
click at [1450, 21] on img at bounding box center [1448, 19] width 7 height 5
click at [1382, 125] on link "Encerrar sessão" at bounding box center [1387, 123] width 135 height 47
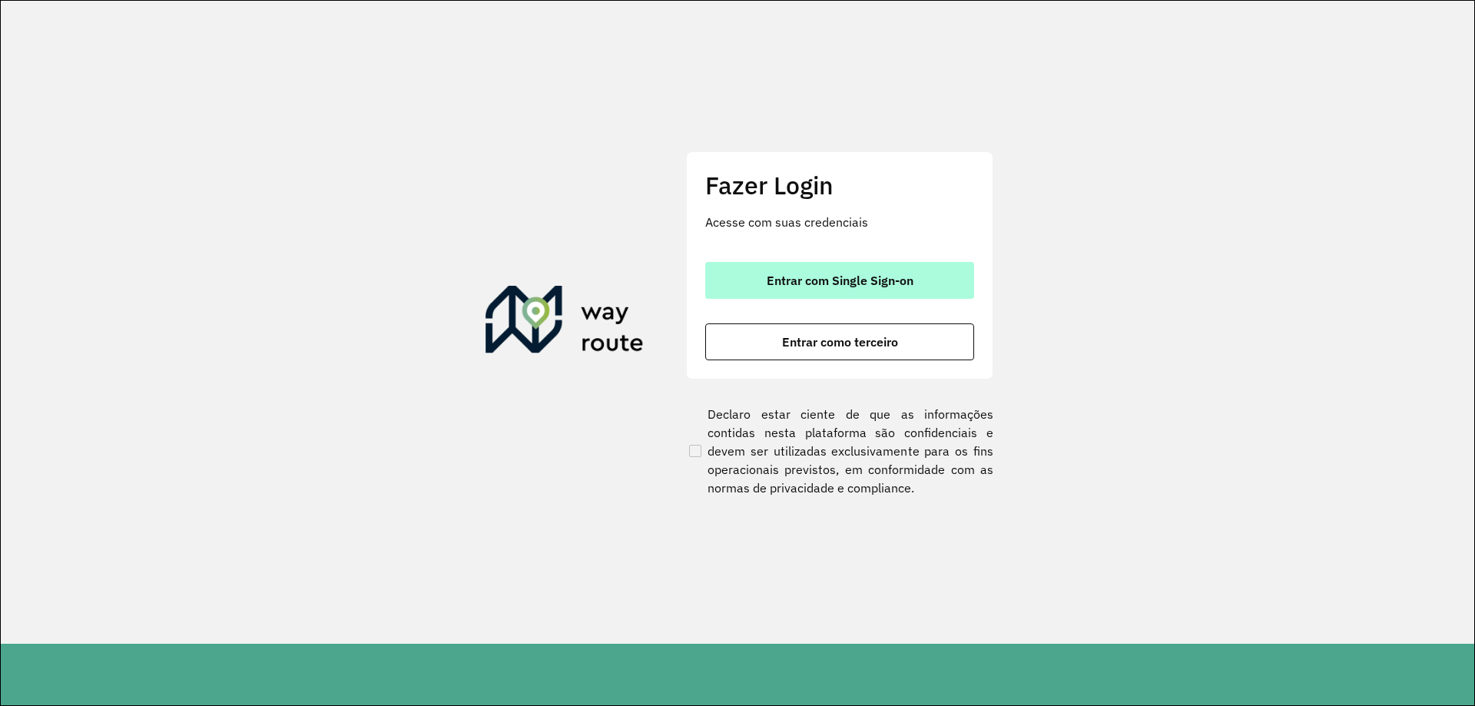
click at [823, 288] on button "Entrar com Single Sign-on" at bounding box center [839, 280] width 269 height 37
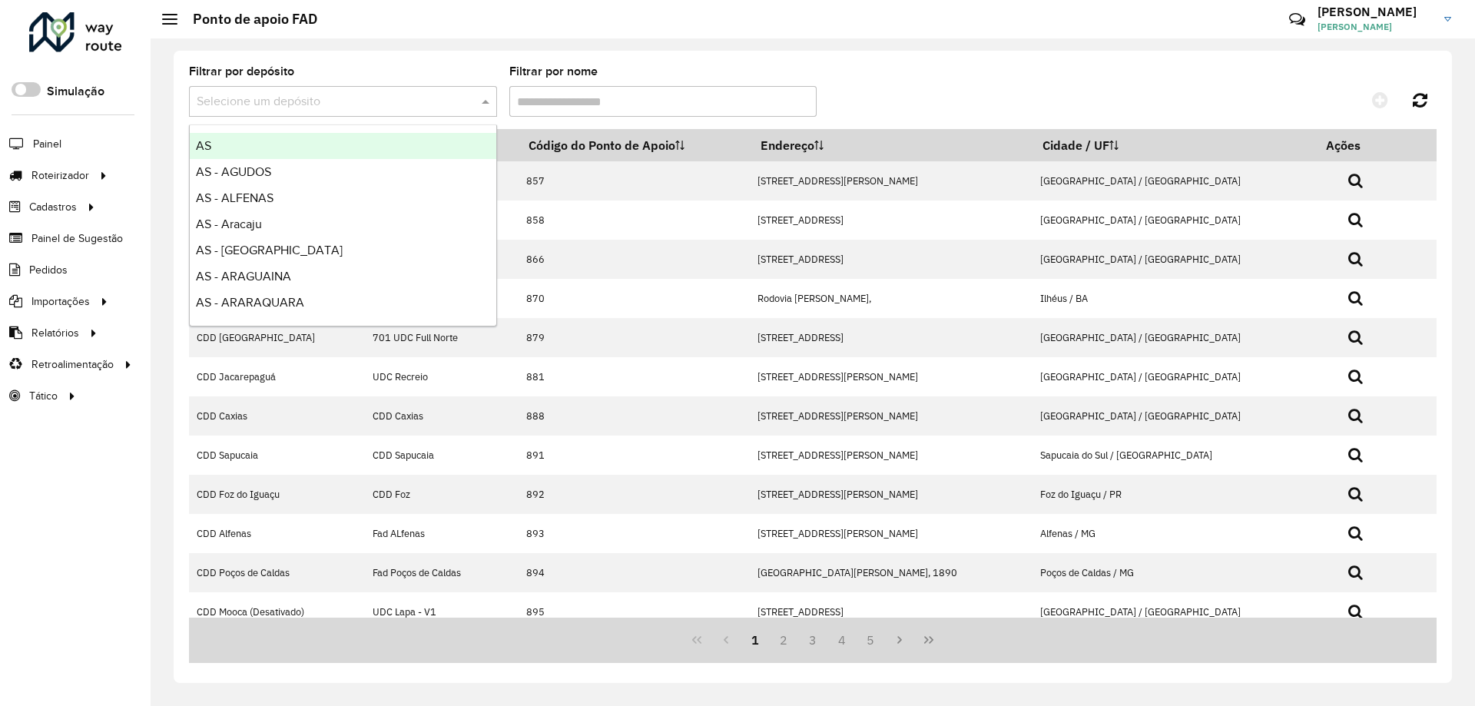
click at [289, 96] on input "text" at bounding box center [328, 102] width 262 height 18
type input "****"
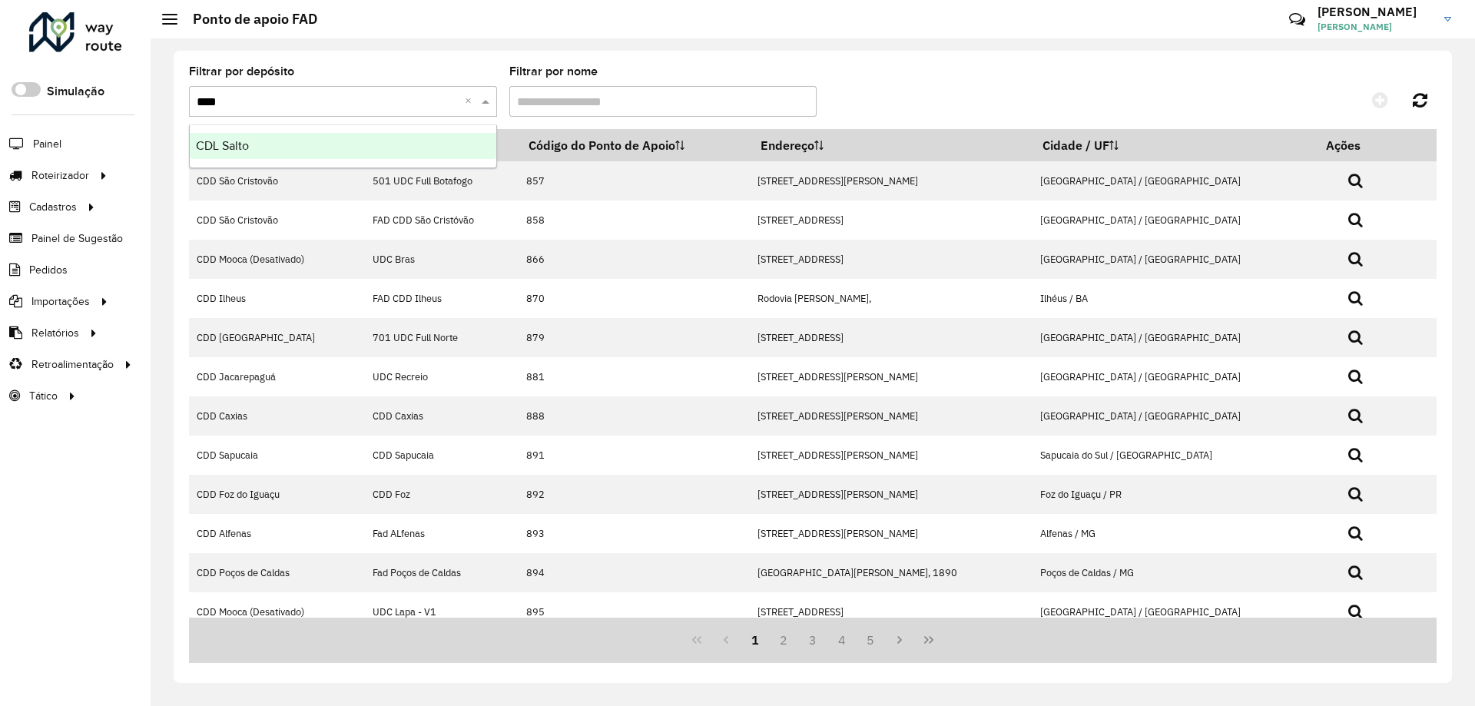
click at [325, 154] on div "CDL Salto" at bounding box center [343, 146] width 307 height 26
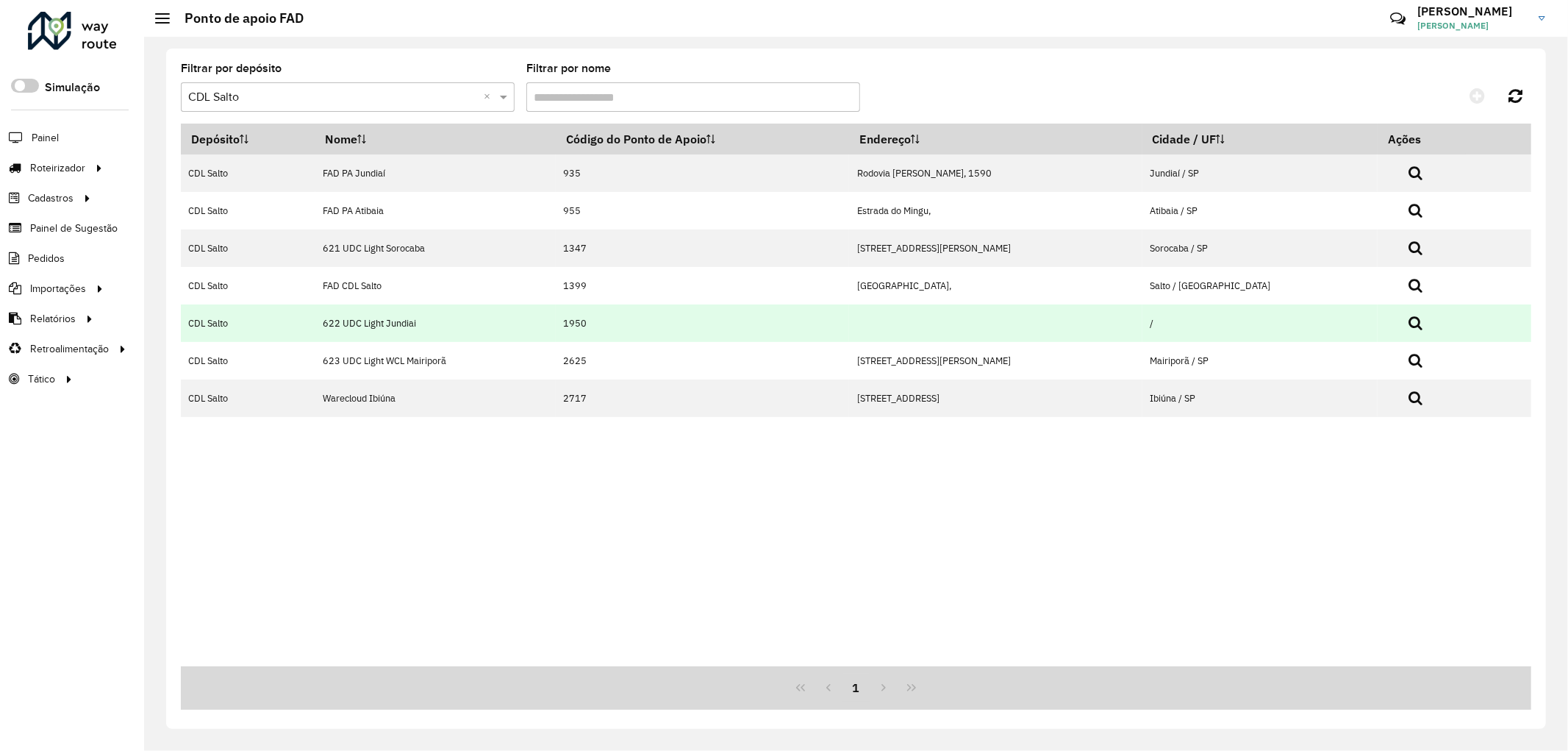
click at [402, 325] on td "622 UDC Light Jundiai" at bounding box center [435, 322] width 240 height 37
click at [390, 322] on td "622 UDC Light Jundiai" at bounding box center [435, 322] width 240 height 37
click at [1411, 320] on icon at bounding box center [1416, 322] width 14 height 14
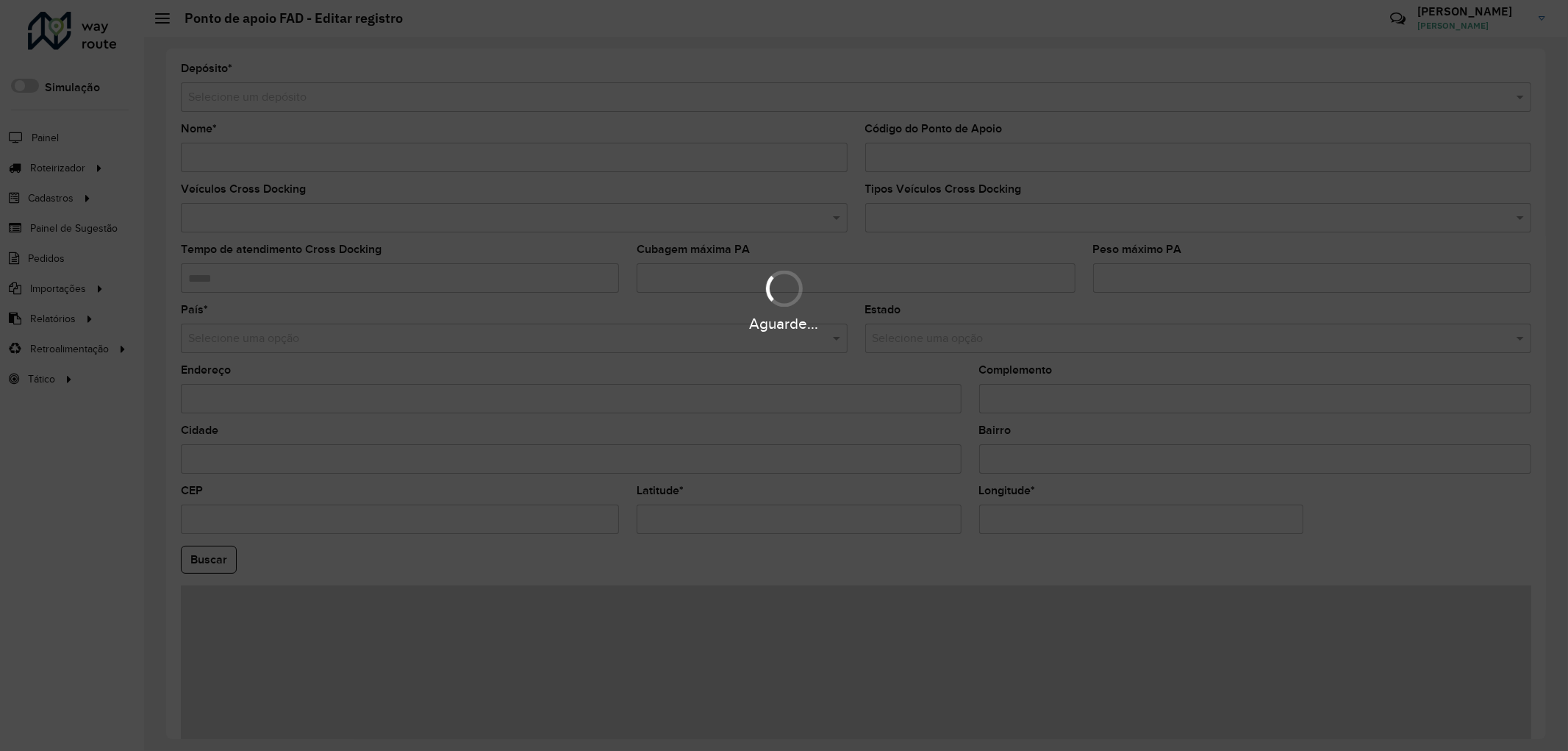
type input "**********"
type input "****"
type input "**********"
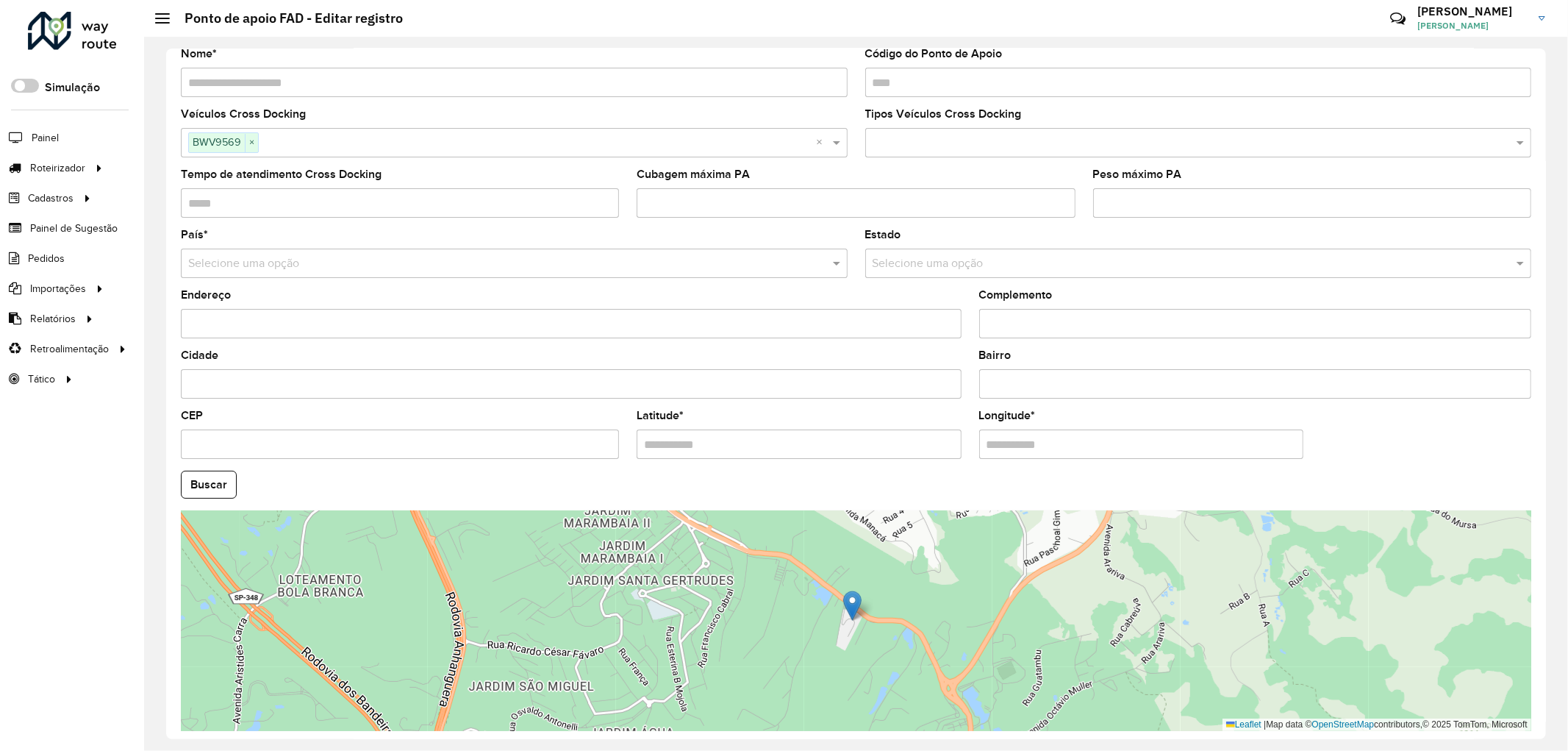
scroll to position [135, 0]
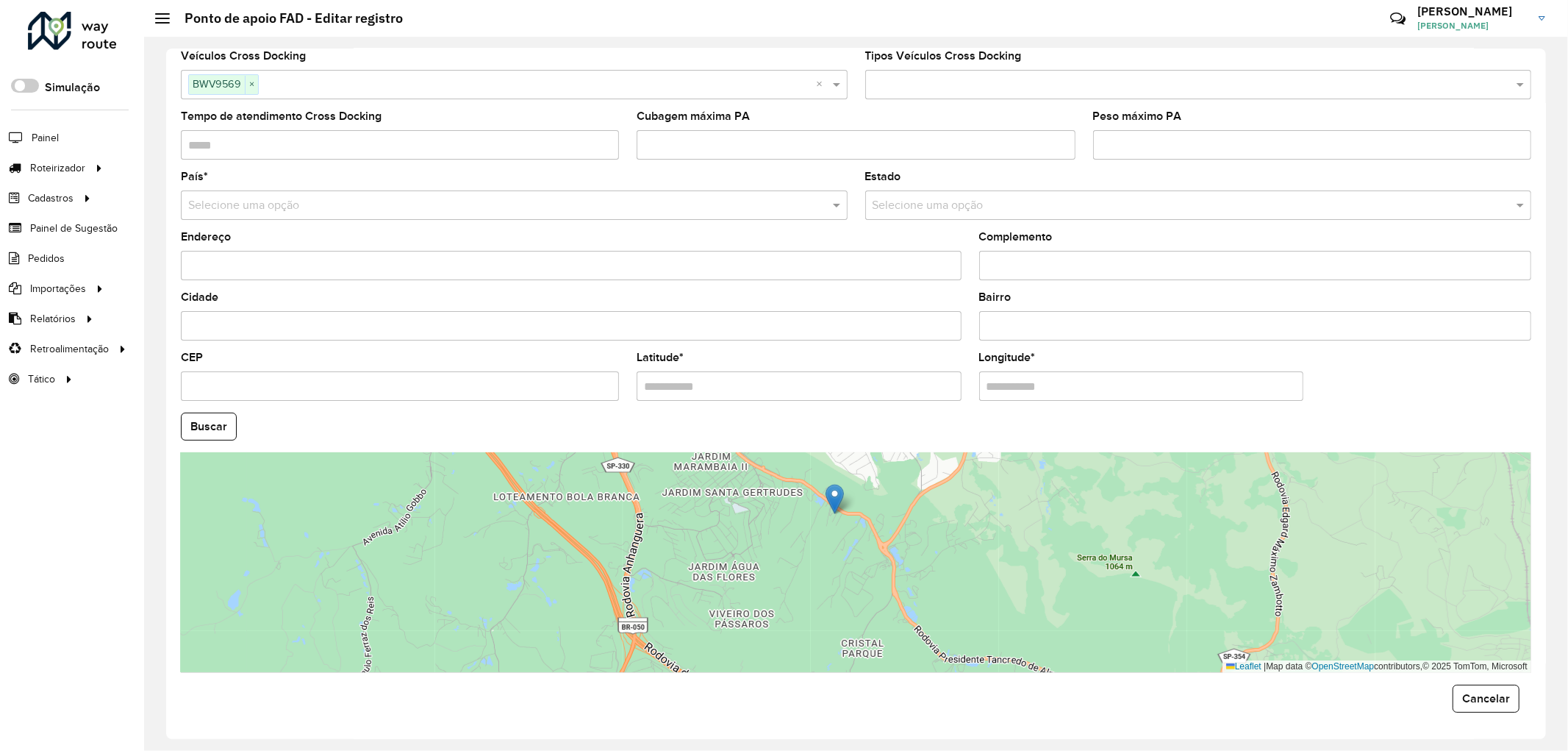
click at [839, 498] on img at bounding box center [834, 499] width 18 height 31
click at [833, 498] on img at bounding box center [834, 499] width 18 height 31
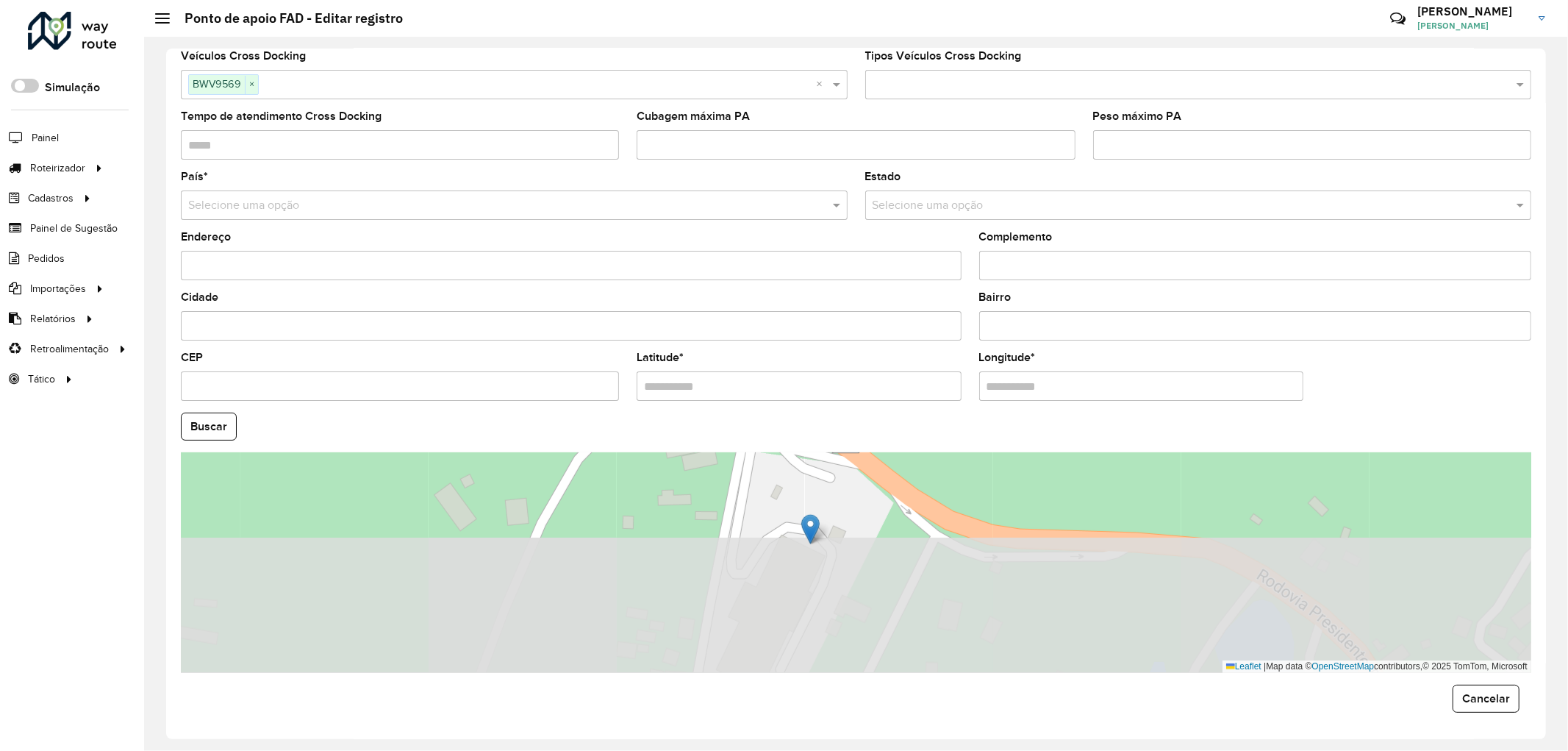
drag, startPoint x: 850, startPoint y: 509, endPoint x: 843, endPoint y: 455, distance: 54.5
click at [843, 455] on div "Leaflet | Map data © OpenStreetMap contributors,© 2025 TomTom, Microsoft" at bounding box center [856, 563] width 1351 height 221
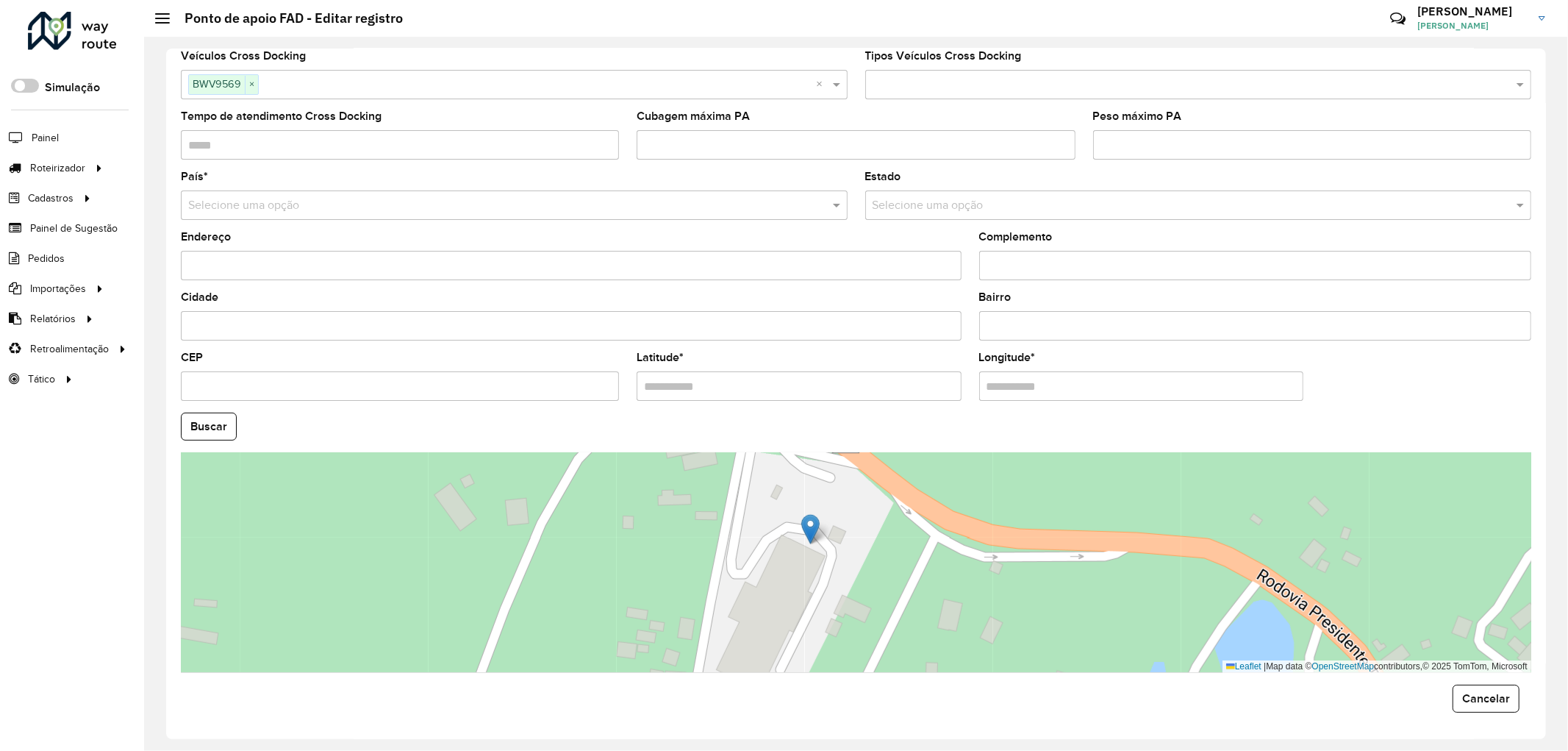
click at [813, 533] on img at bounding box center [810, 529] width 18 height 31
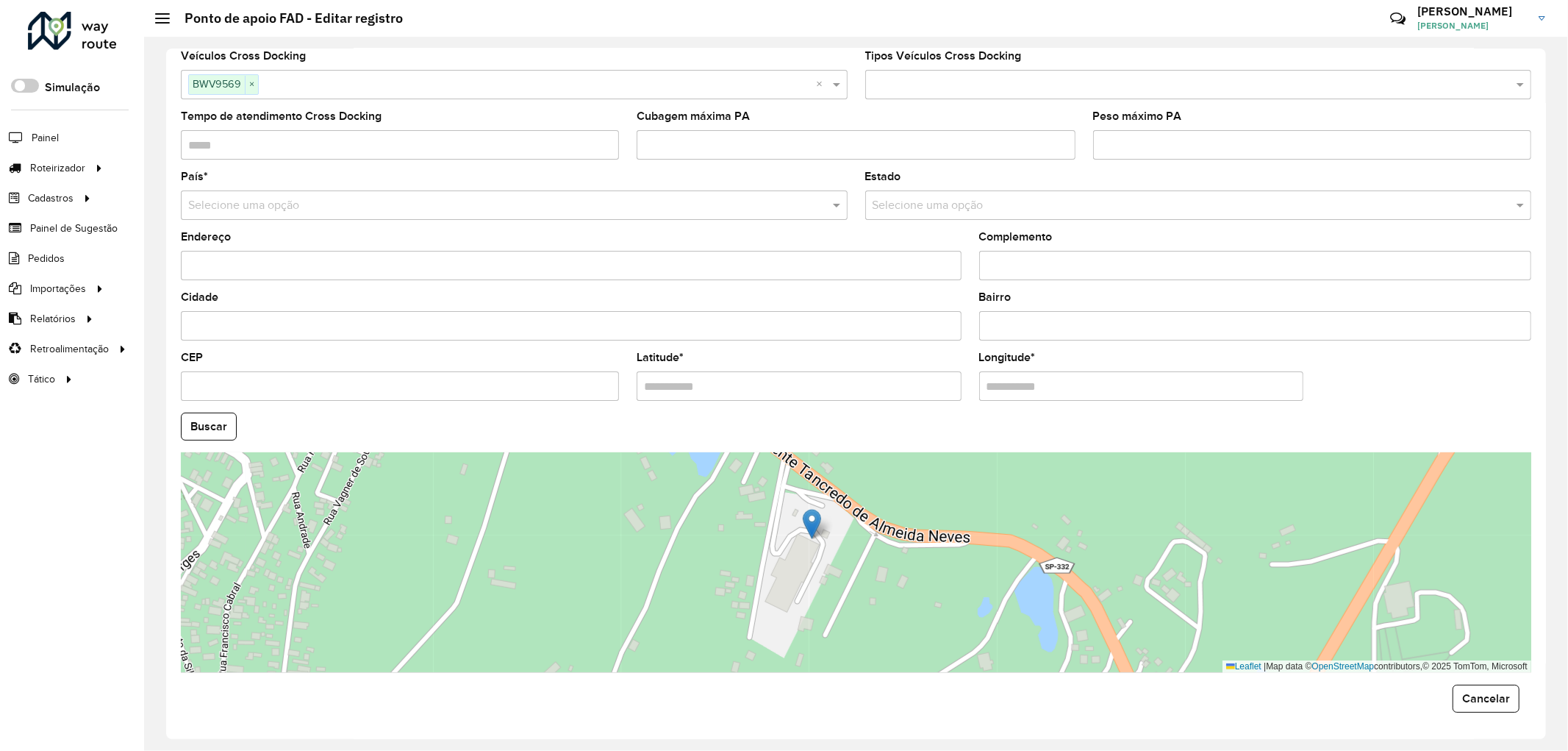
click at [553, 392] on formly-group "**********" at bounding box center [856, 422] width 1368 height 501
click at [941, 380] on formly-group "**********" at bounding box center [856, 422] width 1368 height 501
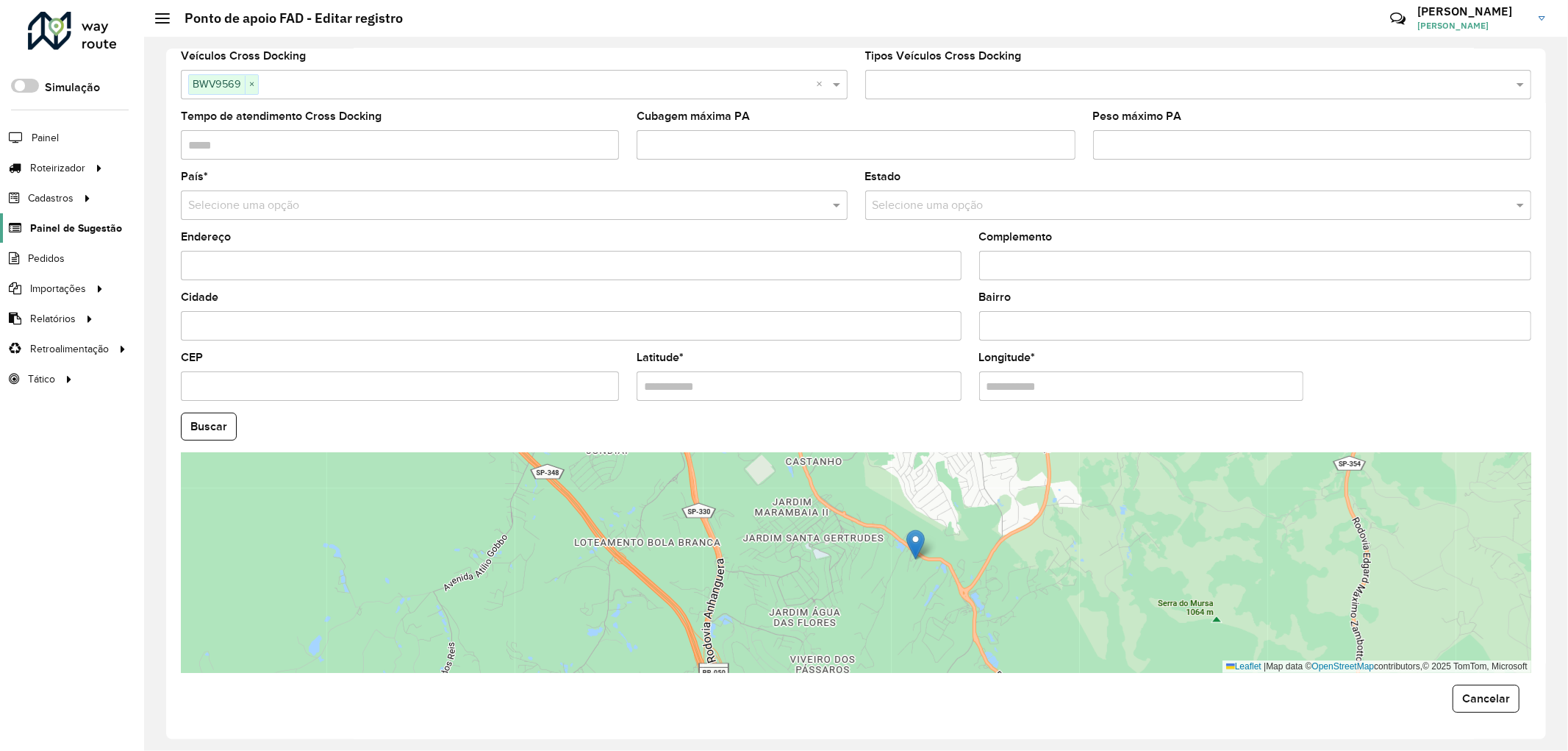
click at [69, 232] on span "Painel de Sugestão" at bounding box center [77, 229] width 92 height 15
